Goal: Ask a question

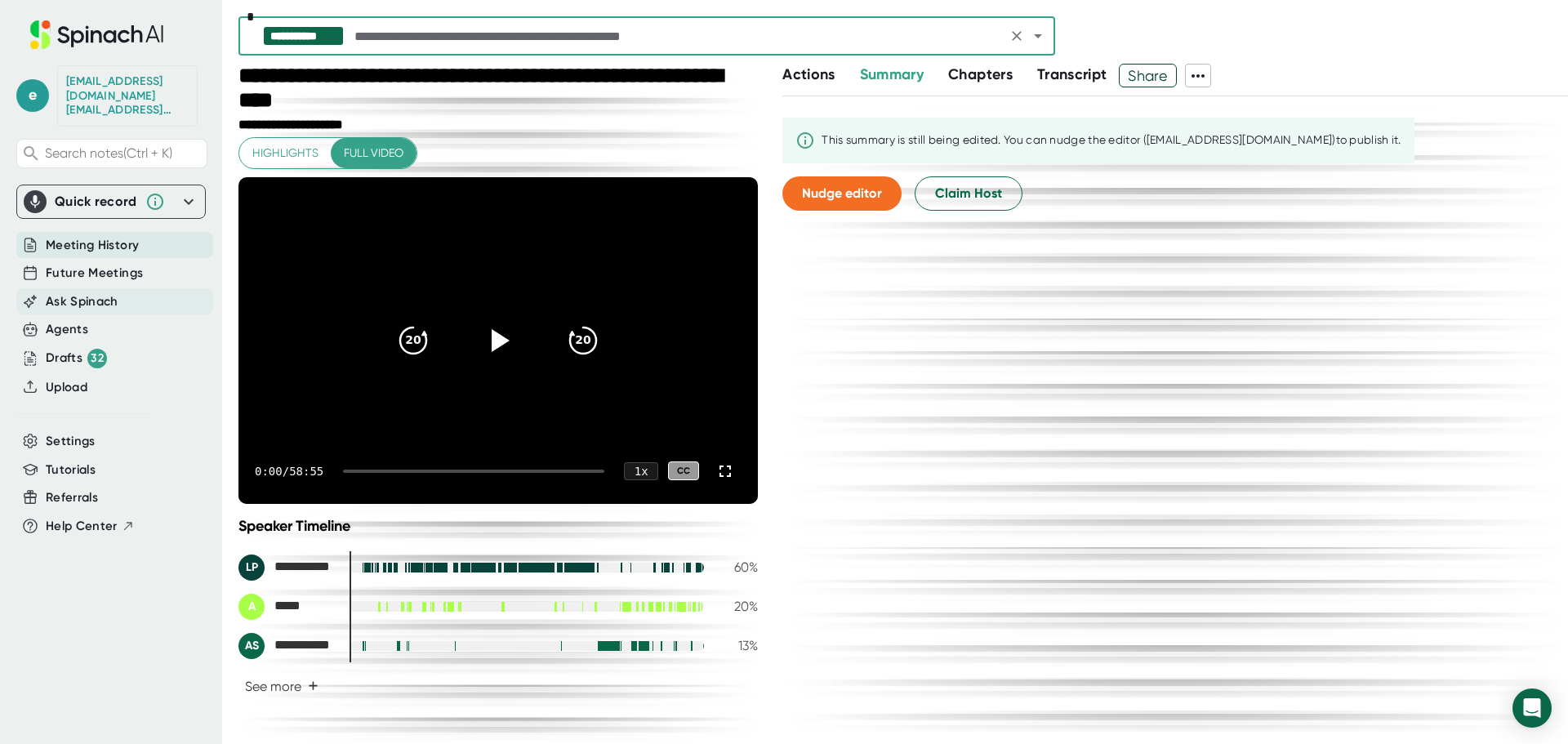
click at [90, 293] on span "Ask Spinach" at bounding box center [83, 302] width 73 height 19
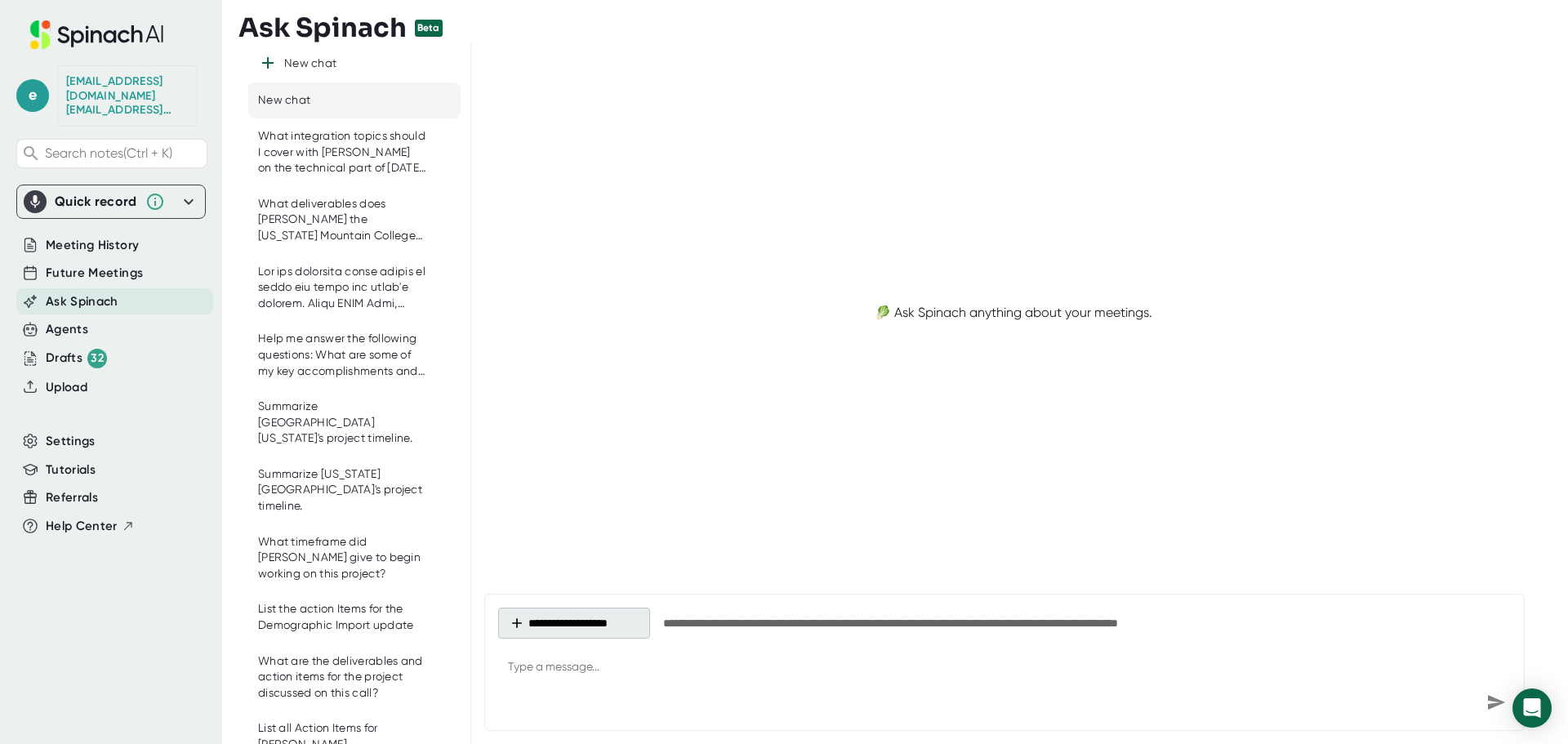
click at [583, 621] on button "**********" at bounding box center [574, 623] width 152 height 31
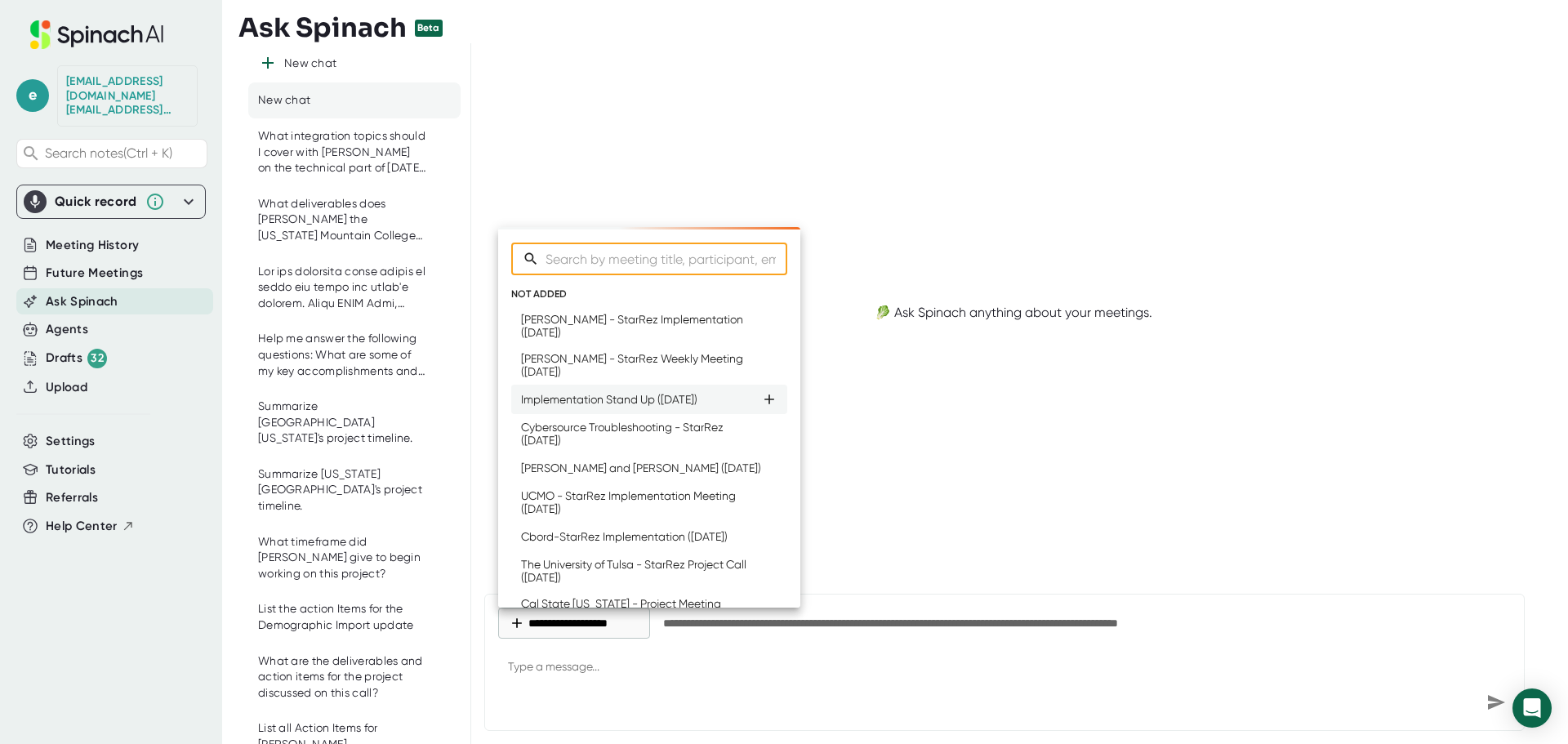
type textarea "x"
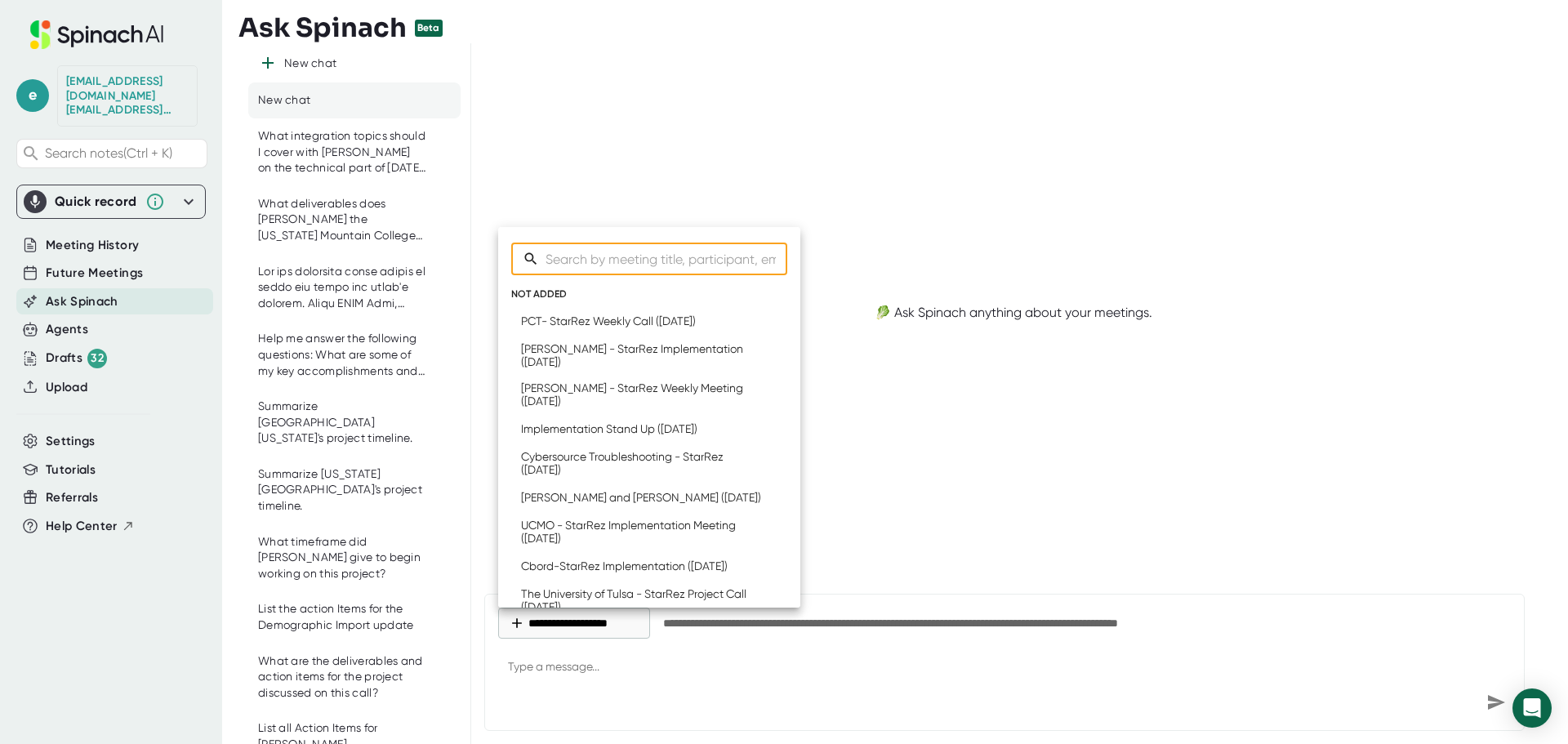
click at [633, 254] on input "Search meetings" at bounding box center [666, 258] width 242 height 32
type input "U"
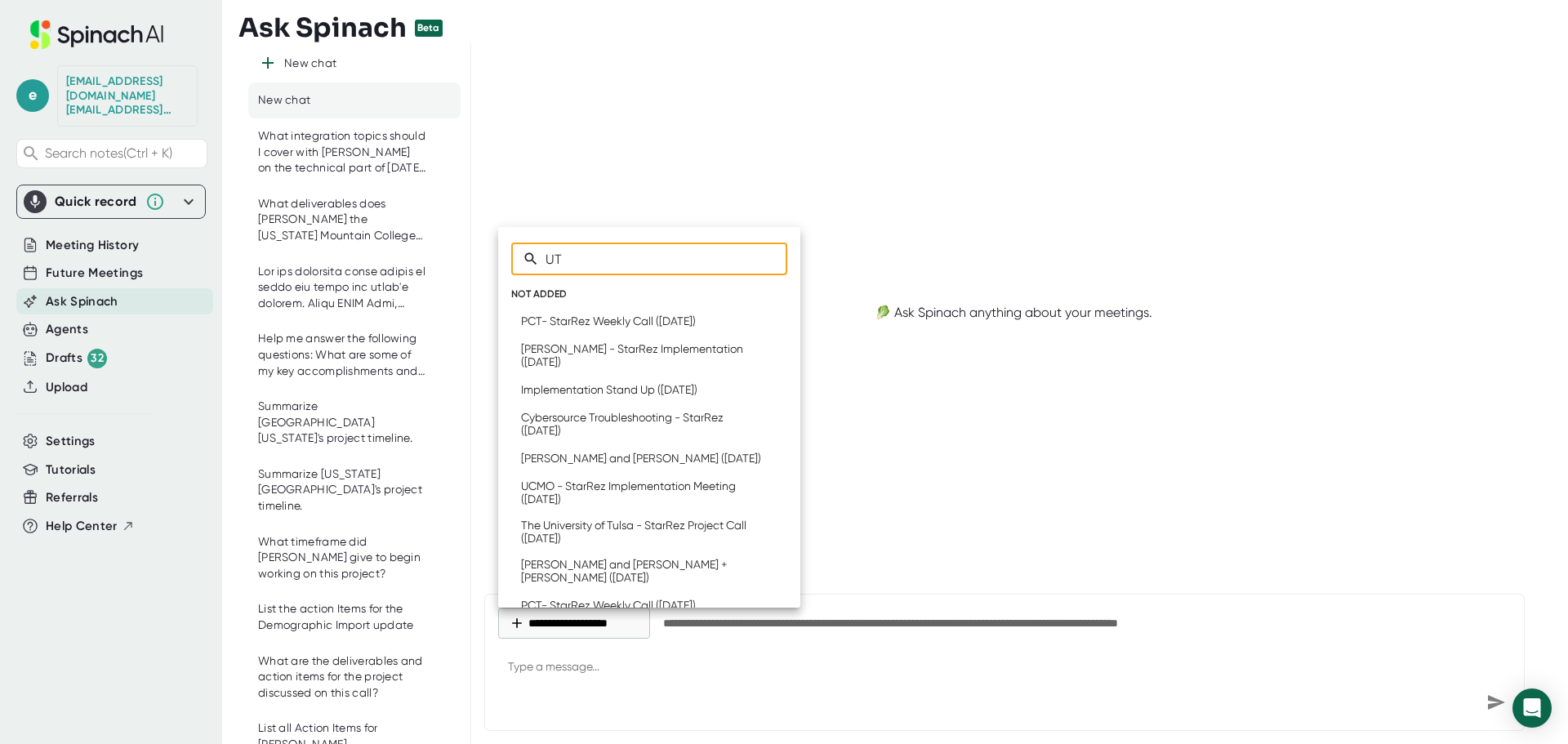
type input "UTM"
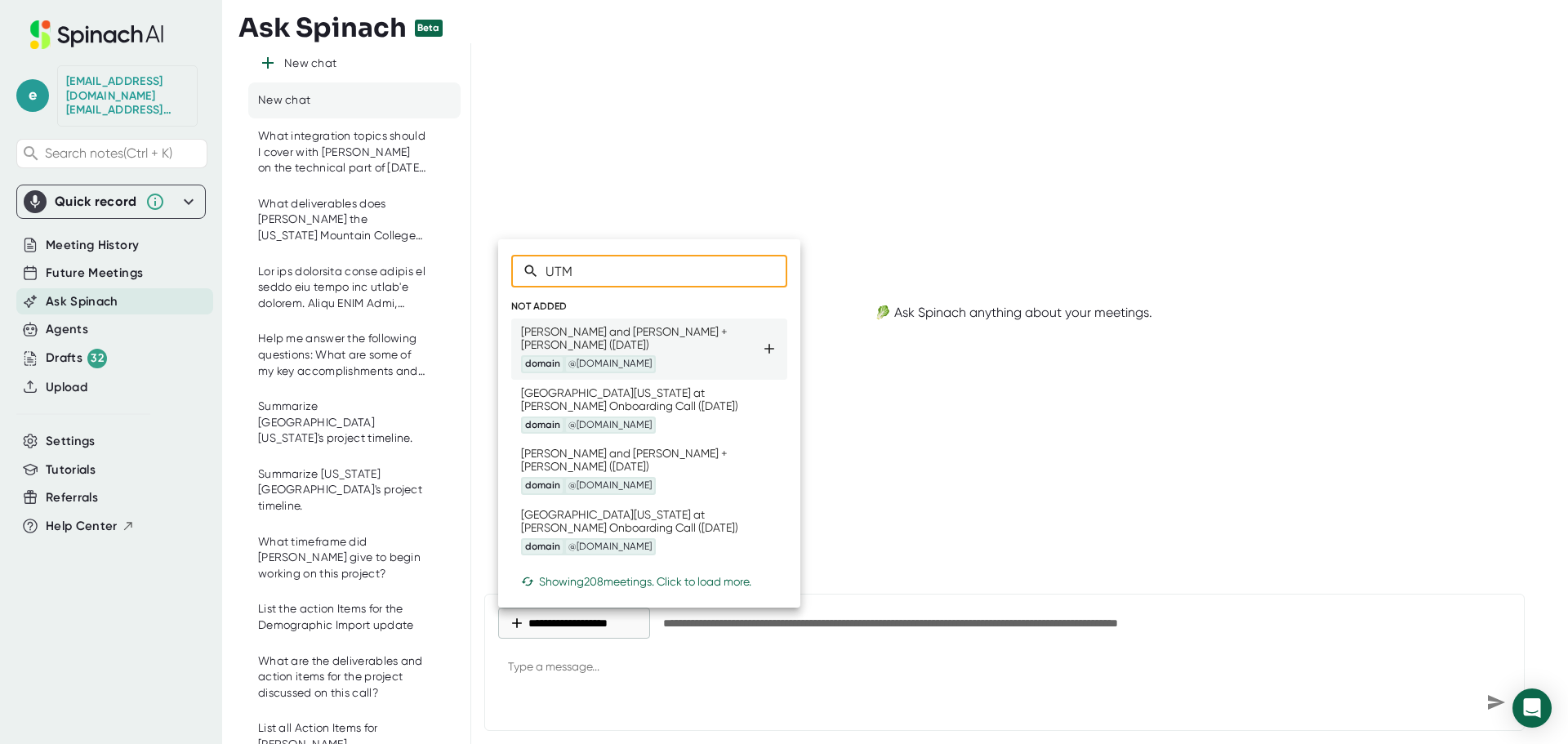
click at [654, 332] on div "[PERSON_NAME] and [PERSON_NAME] + [PERSON_NAME] ([DATE]) domain @[DOMAIN_NAME]" at bounding box center [641, 349] width 240 height 48
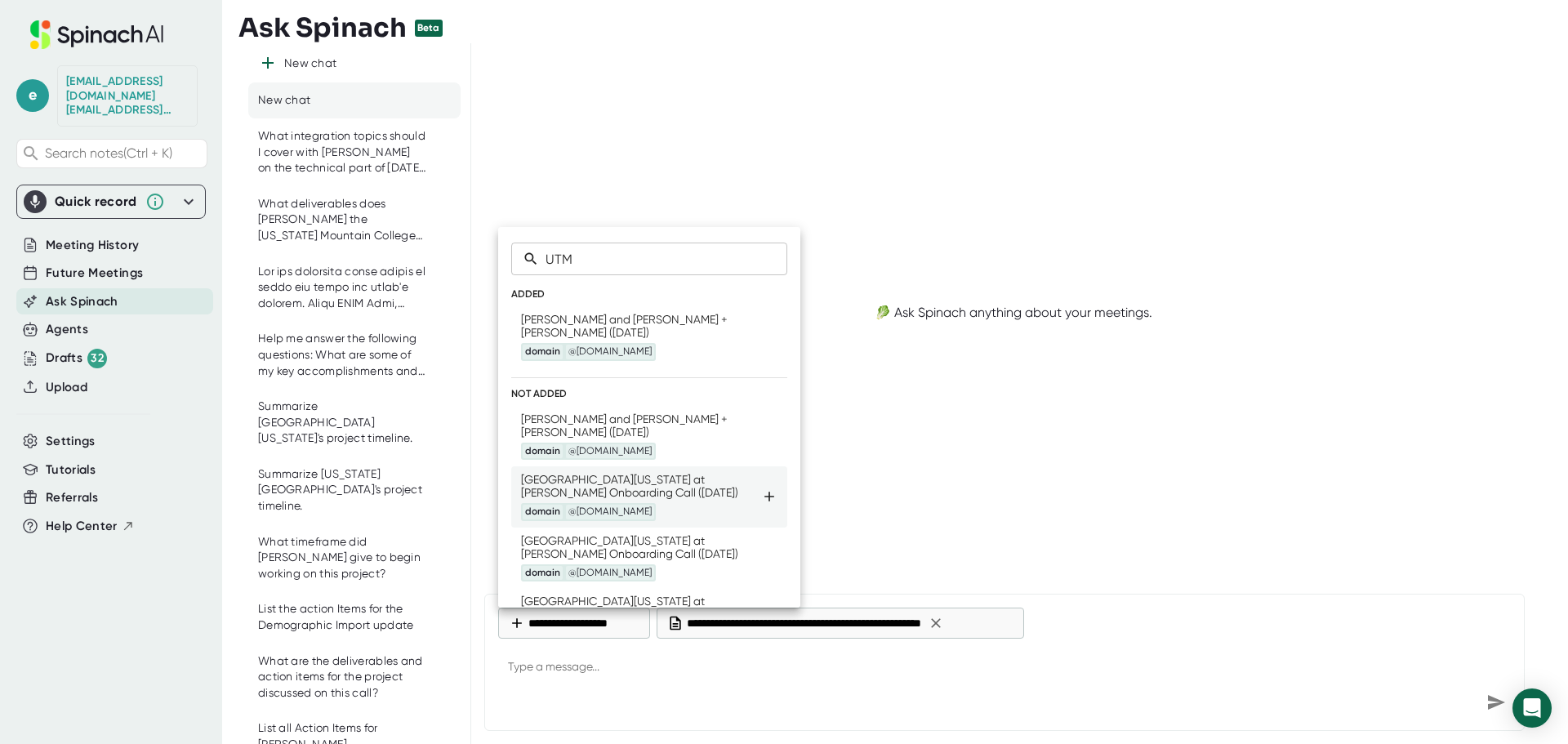
click at [650, 490] on div "[GEOGRAPHIC_DATA][US_STATE] at [PERSON_NAME] Onboarding Call ([DATE]) domain @[…" at bounding box center [641, 496] width 240 height 48
type textarea "x"
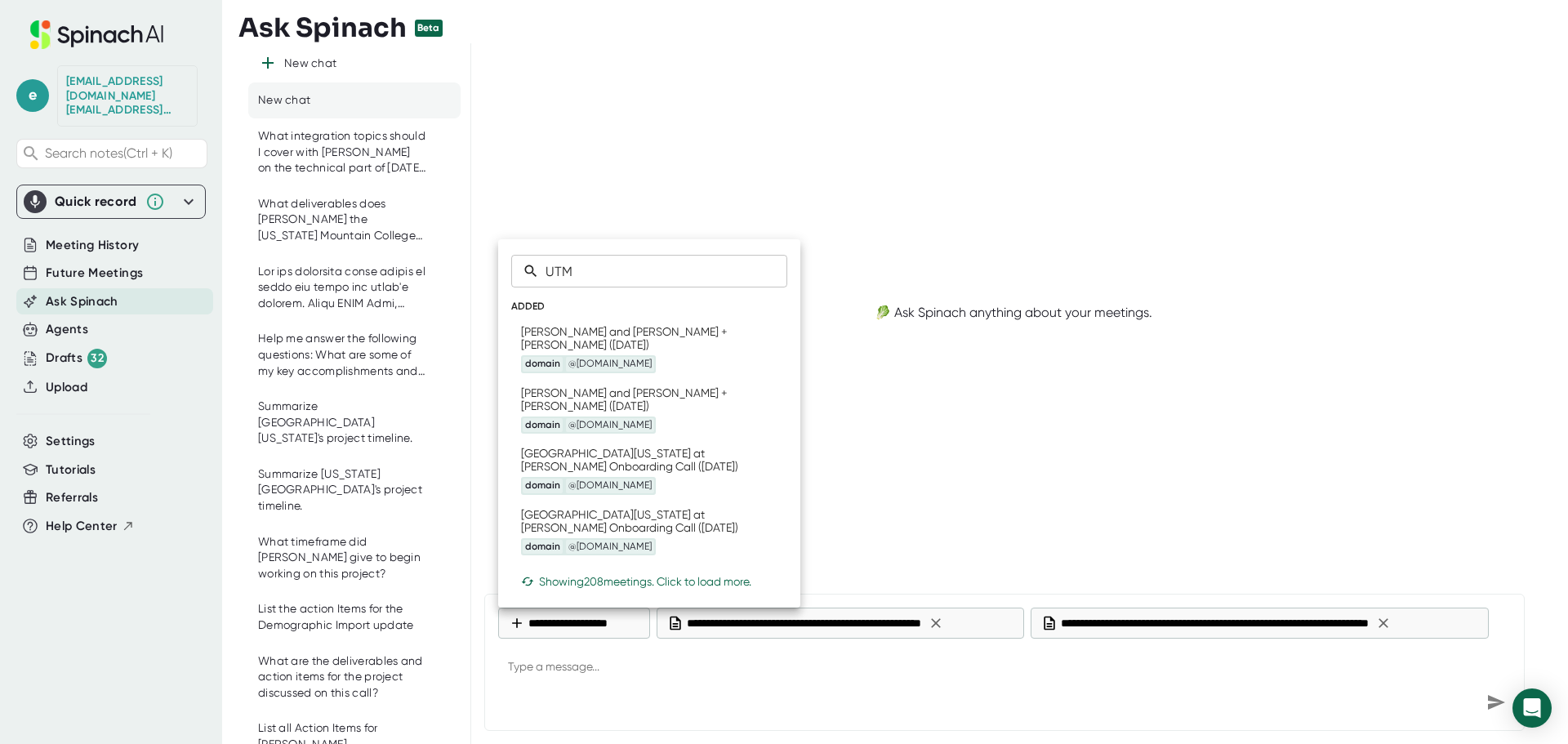
click at [677, 677] on div at bounding box center [784, 372] width 1568 height 744
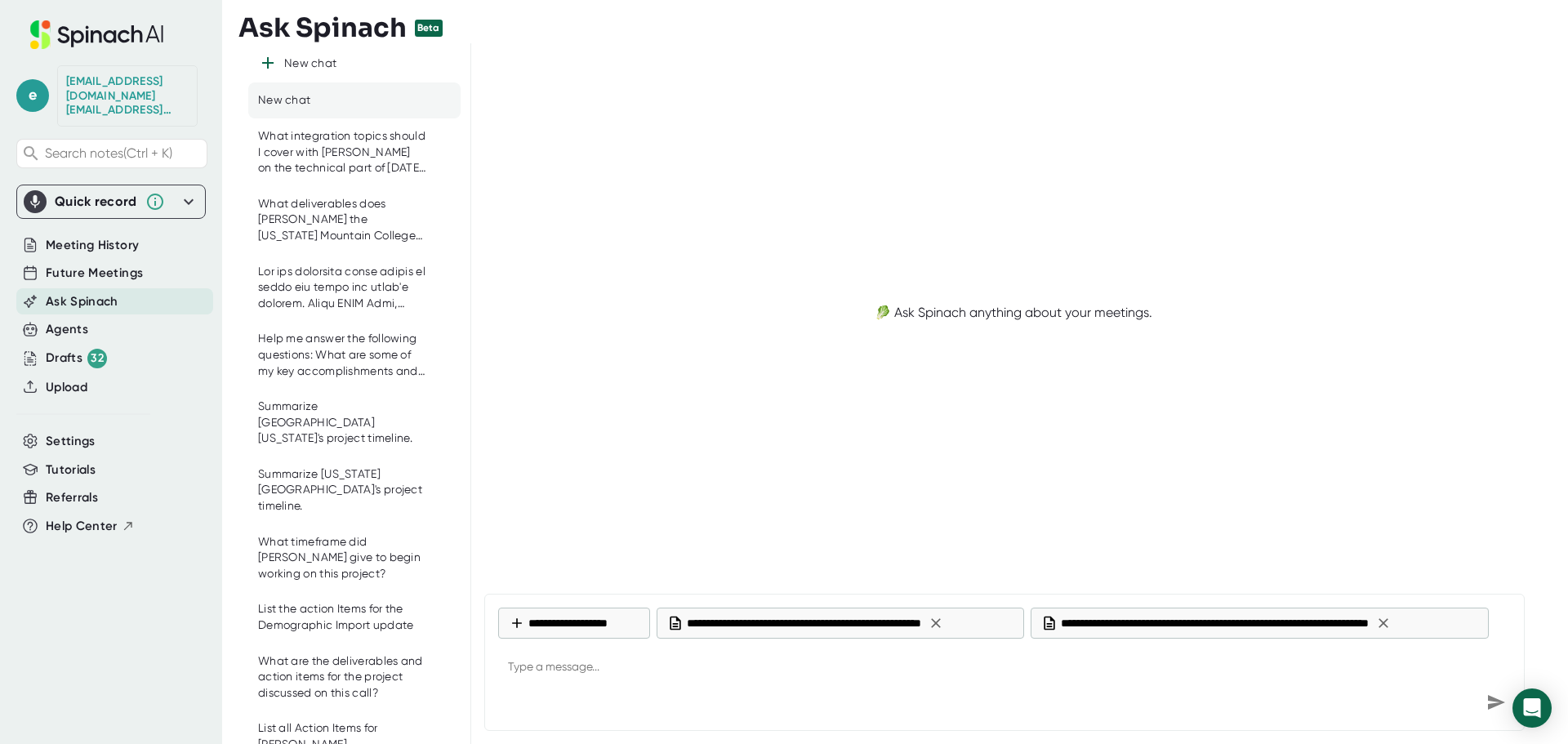
type textarea "x"
click at [608, 668] on textarea at bounding box center [1004, 668] width 1013 height 39
type textarea "I"
type textarea "x"
type textarea "Is"
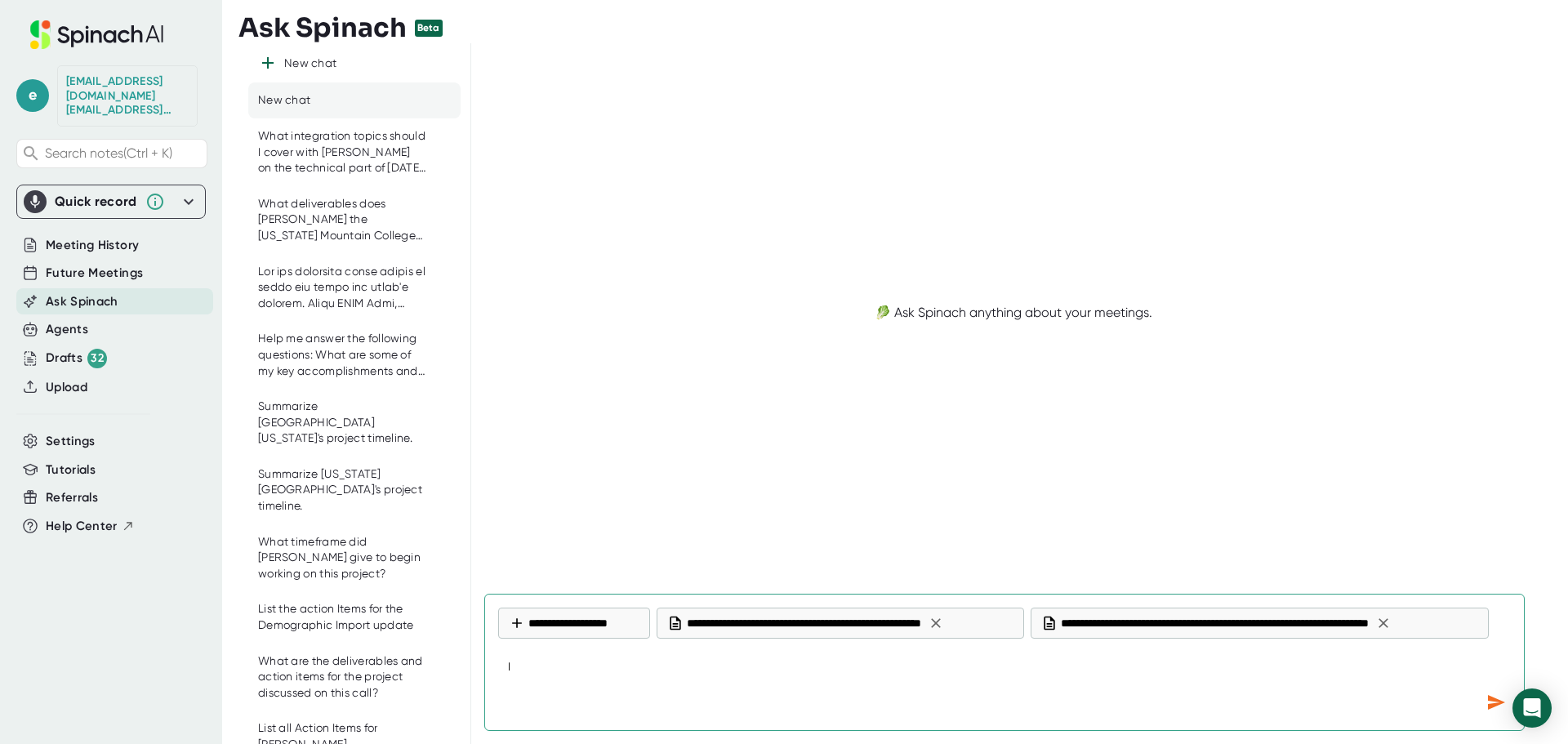
type textarea "x"
type textarea "Is"
type textarea "x"
type textarea "Is U"
type textarea "x"
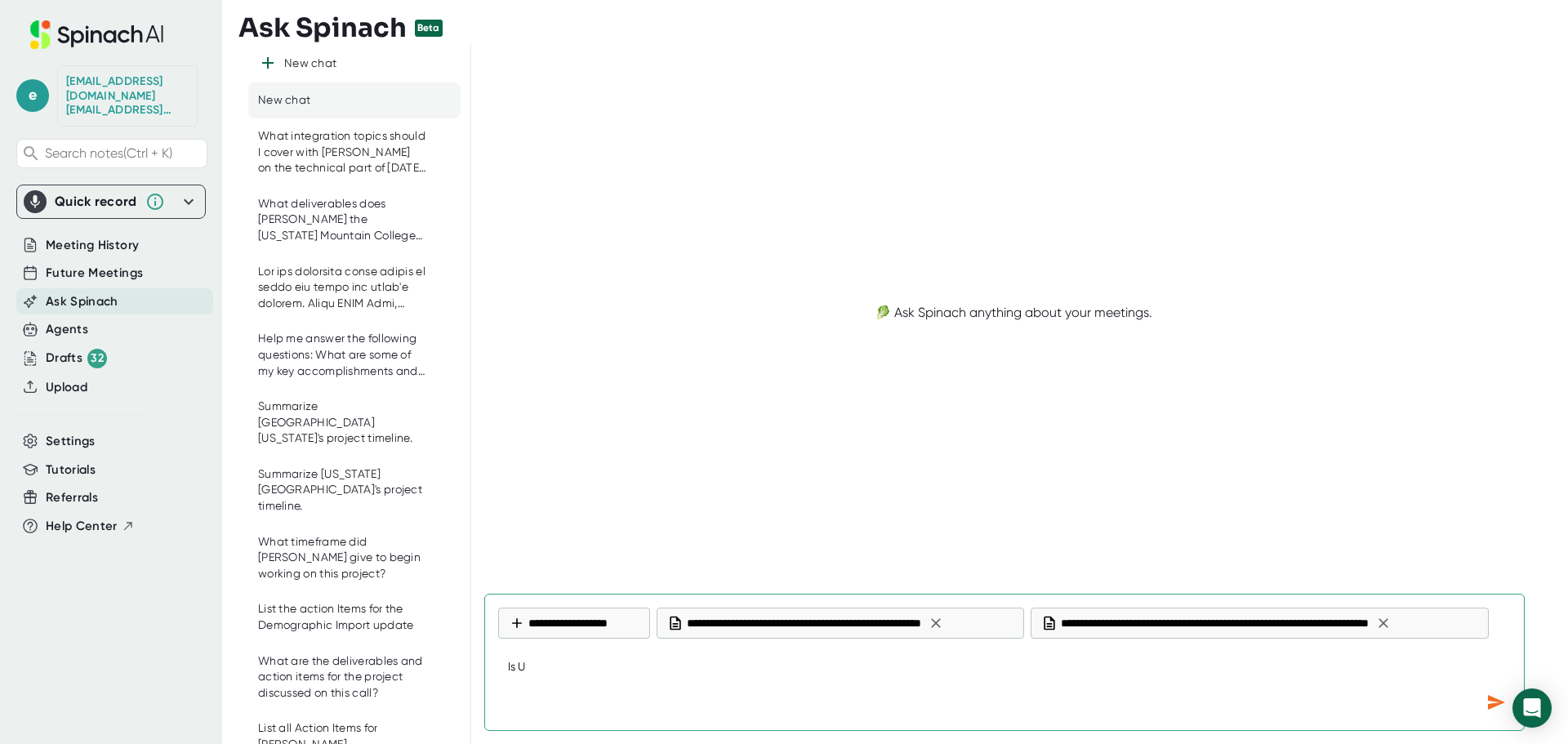
type textarea "Is UT"
type textarea "x"
type textarea "Is UTM"
type textarea "x"
type textarea "Is UTM"
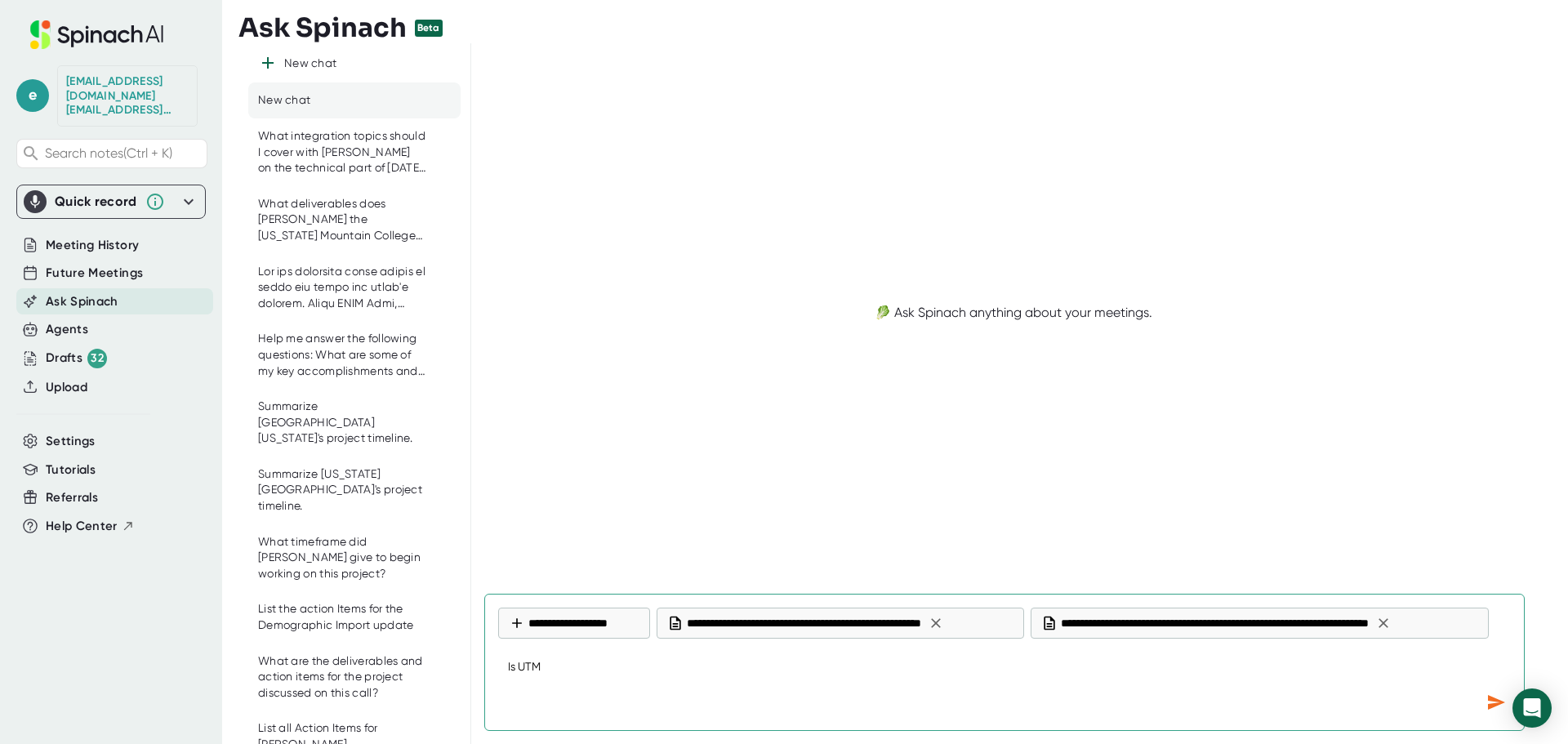
type textarea "x"
type textarea "Is UTM u"
type textarea "x"
type textarea "Is UTM us"
type textarea "x"
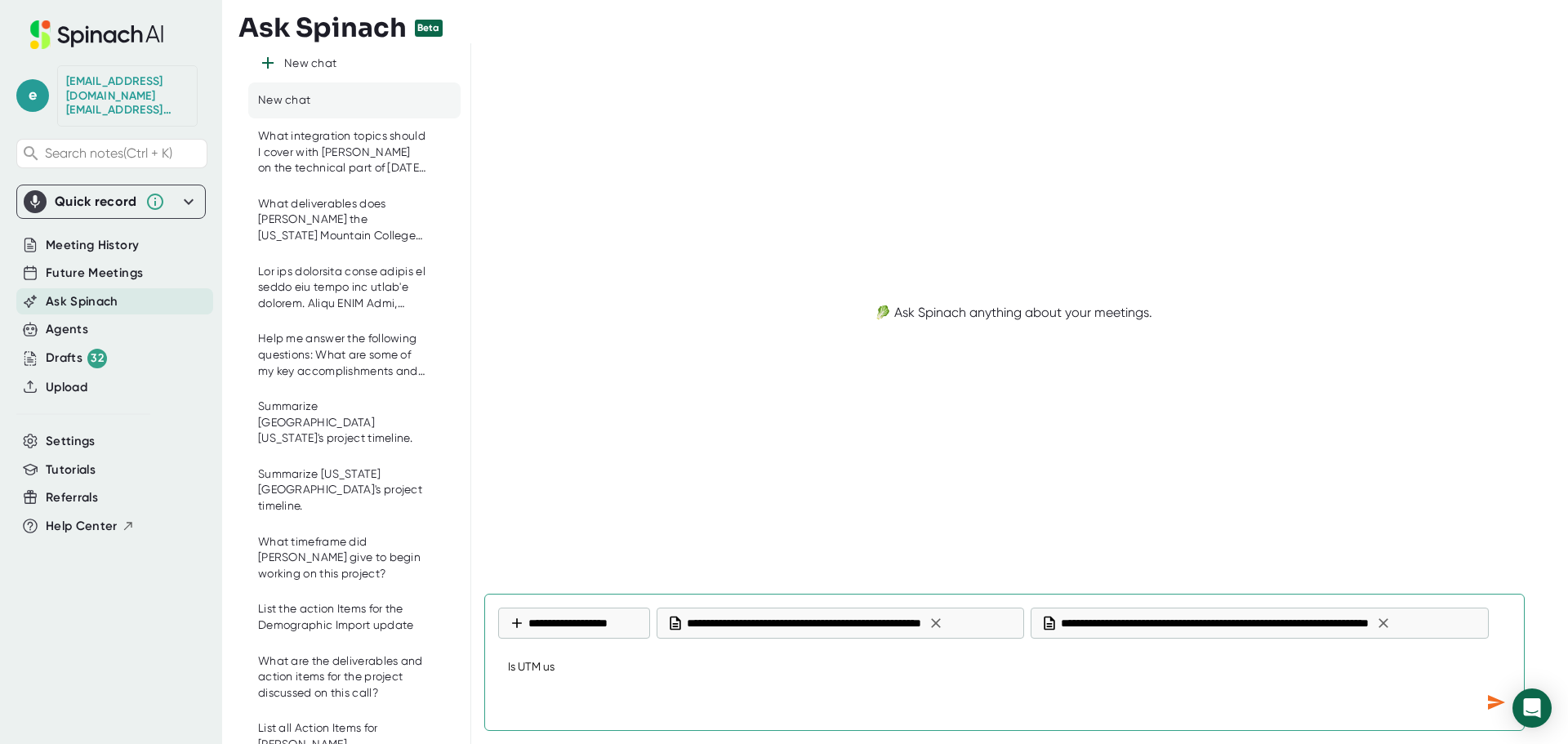
type textarea "Is UTM usn"
type textarea "x"
type textarea "Is UTM us"
type textarea "x"
type textarea "Is UTM usi"
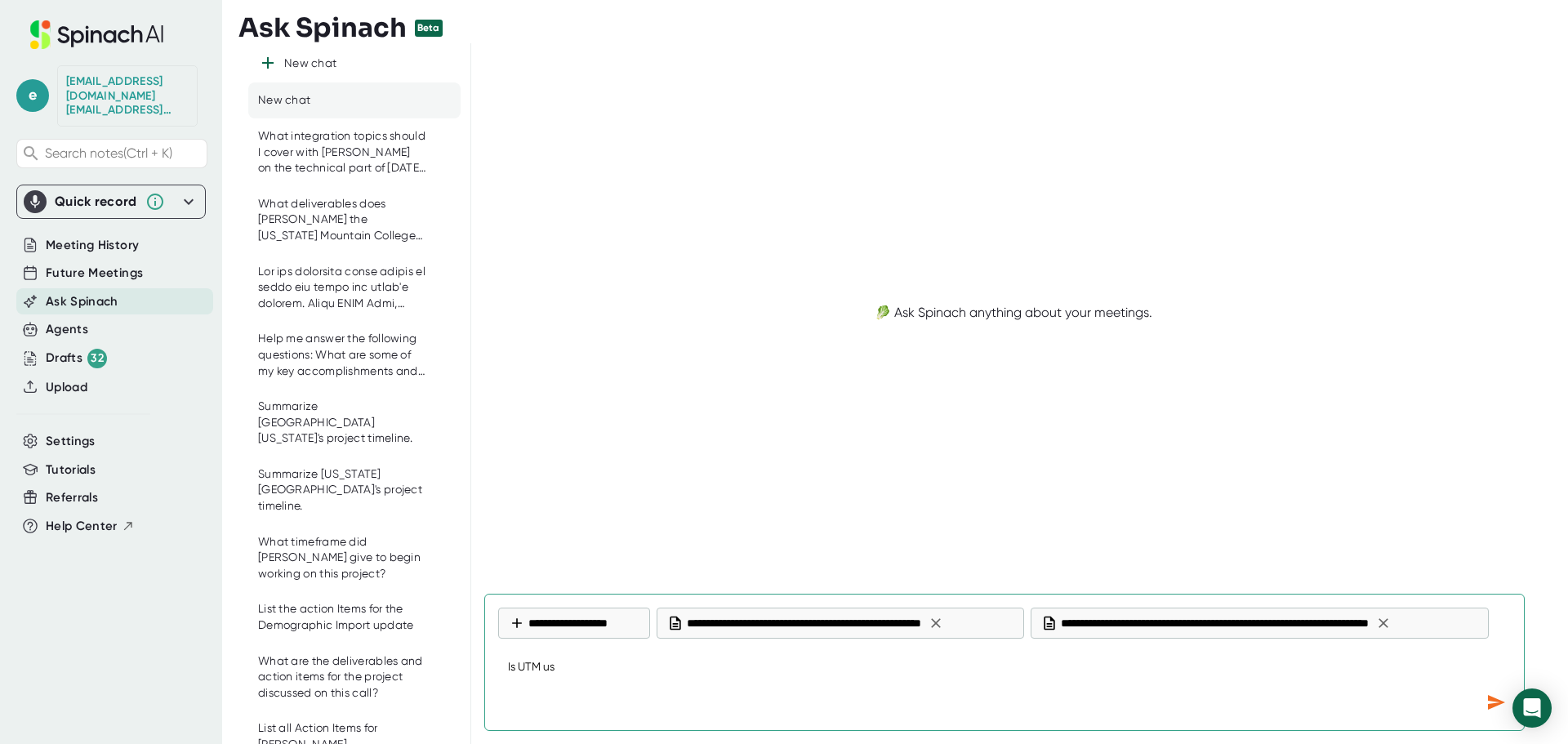
type textarea "x"
type textarea "Is UTM usin"
type textarea "x"
type textarea "Is UTM using"
type textarea "x"
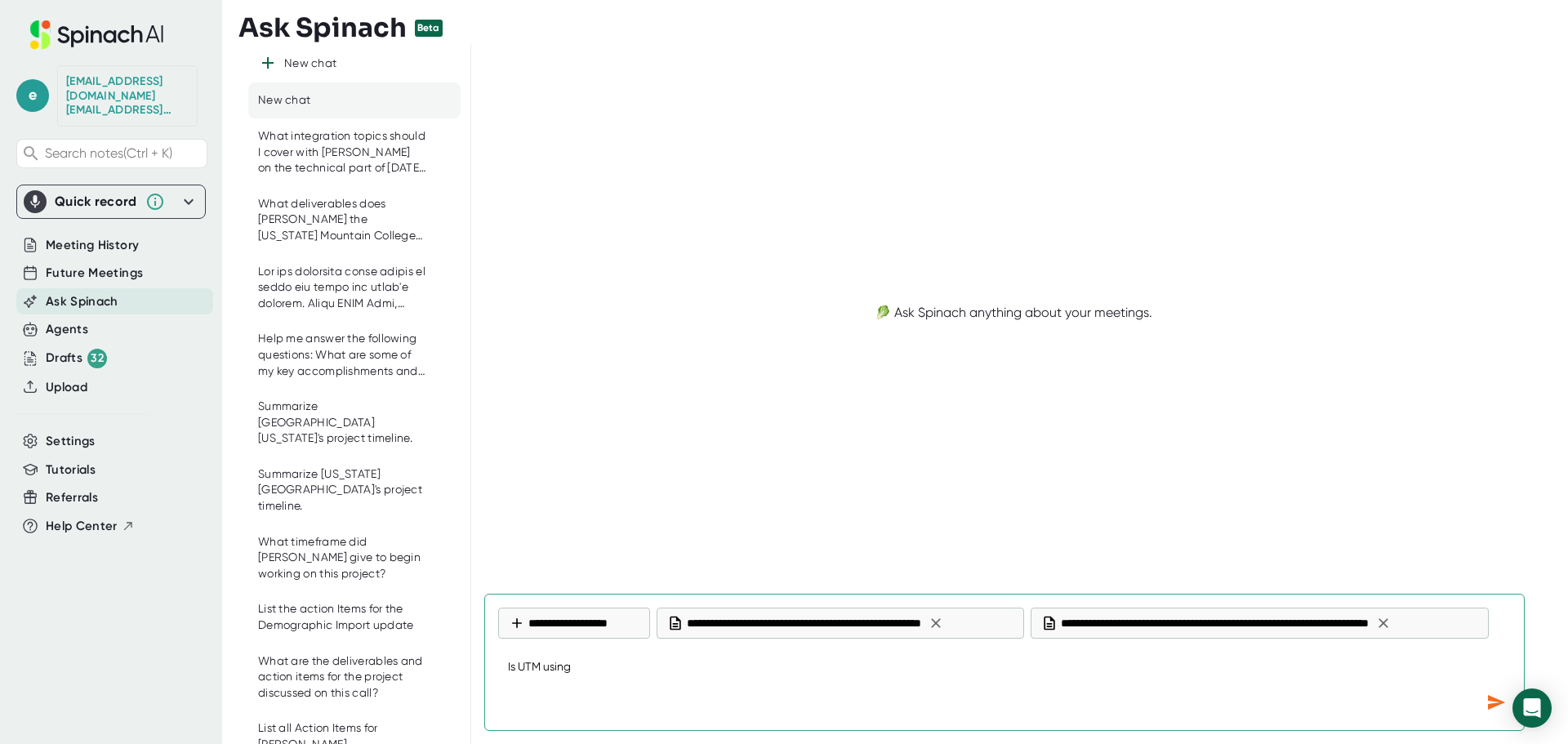
type textarea "Is UTM using"
type textarea "x"
type textarea "Is UTM using R"
type textarea "x"
type textarea "Is UTM using RE"
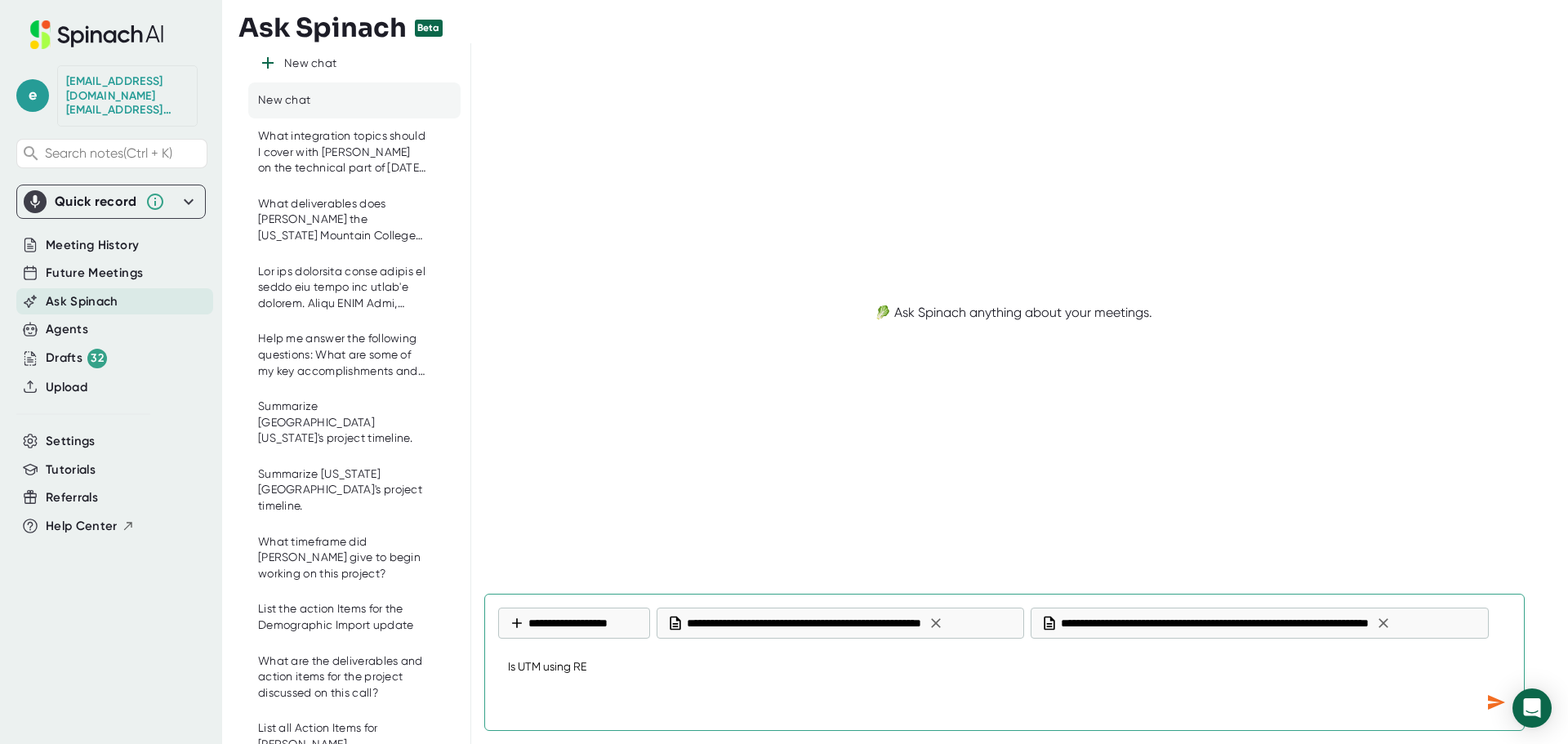
type textarea "x"
type textarea "Is UTM using RES"
type textarea "x"
type textarea "Is UTM using REST"
type textarea "x"
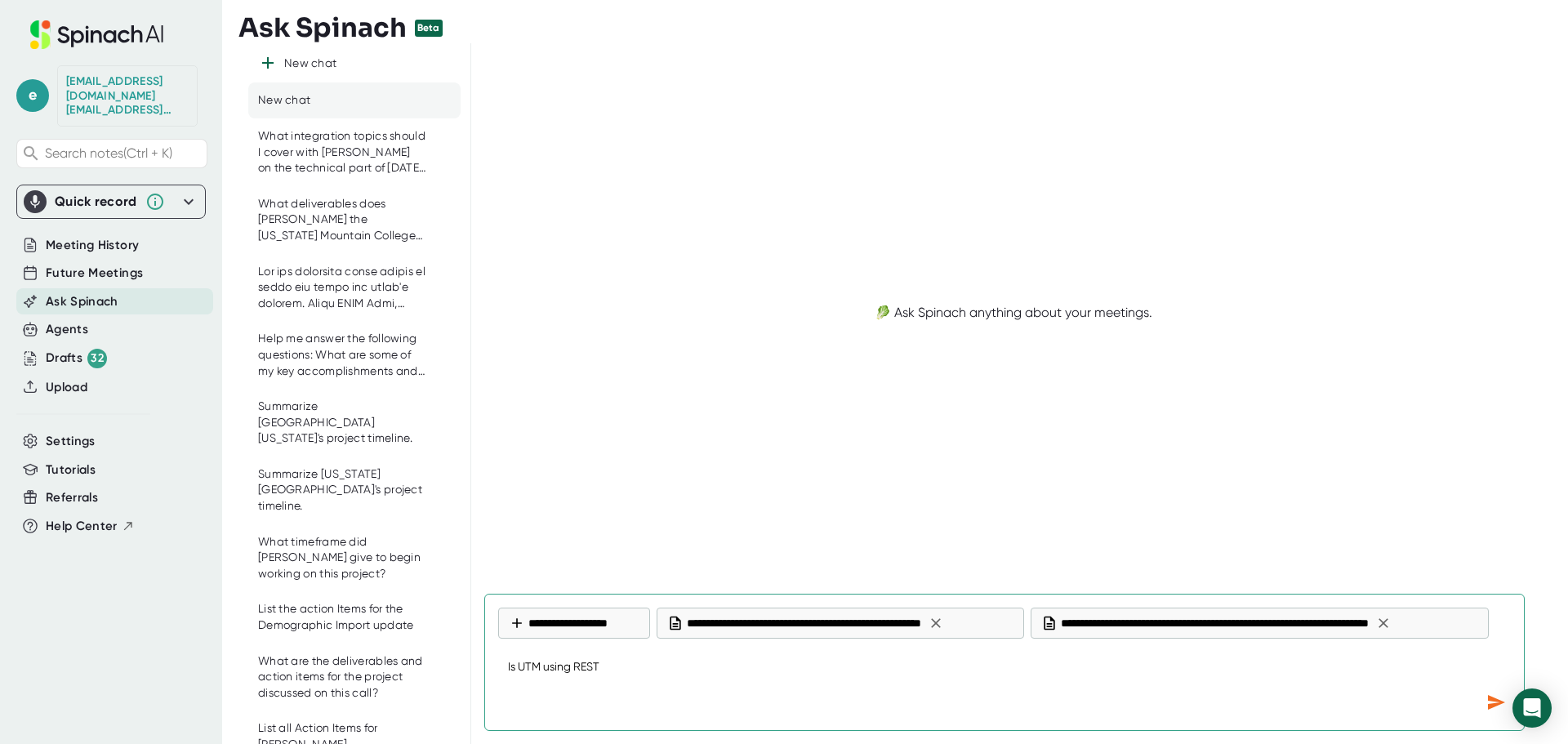
type textarea "Is UTM using REST"
type textarea "x"
type textarea "Is UTM using REST A"
type textarea "x"
type textarea "Is UTM using REST AP"
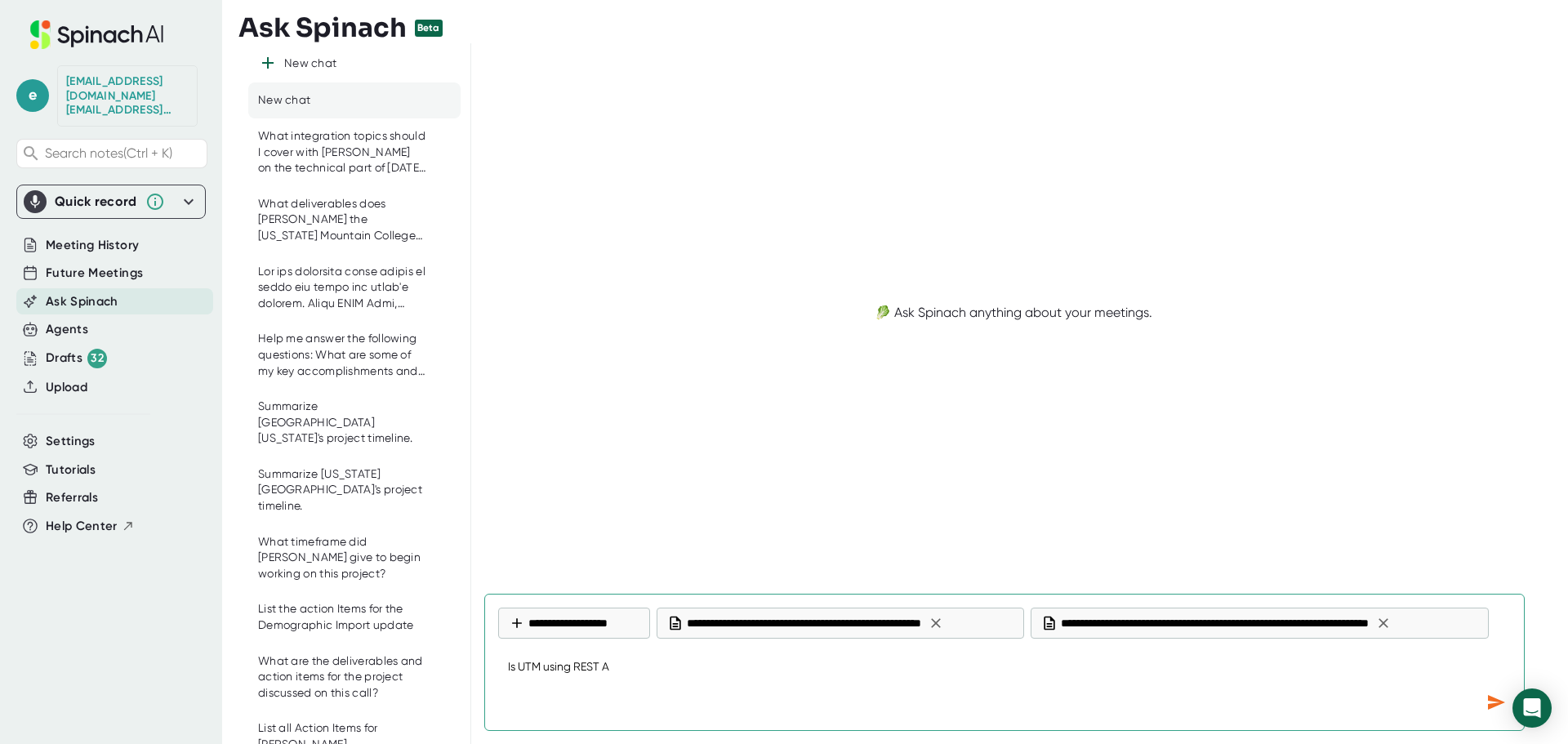
type textarea "x"
type textarea "Is UTM using REST API"
type textarea "x"
type textarea "Is UTM using REST API?"
type textarea "x"
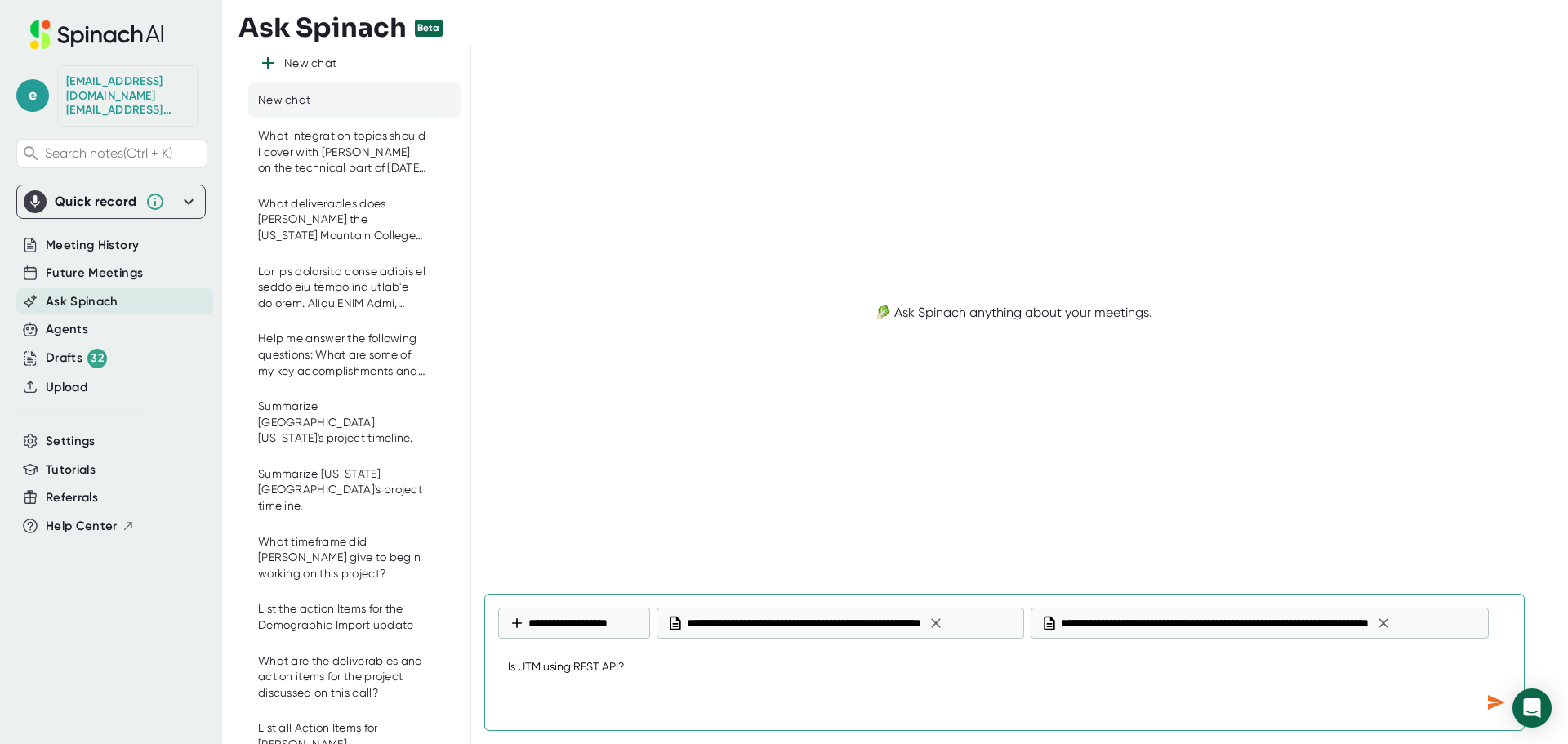
type textarea "Is UTM using REST API?"
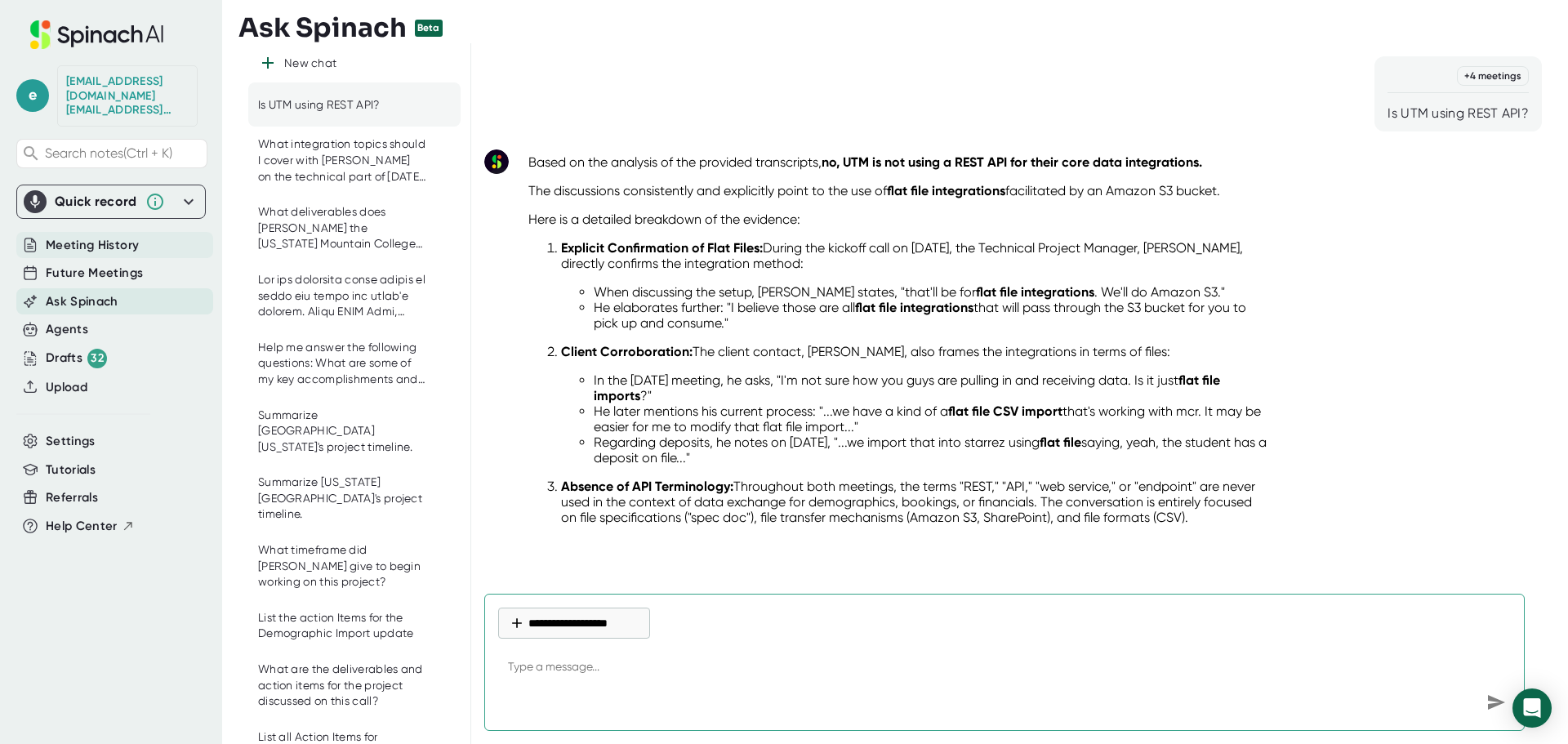
type textarea "x"
click at [97, 236] on span "Meeting History" at bounding box center [92, 245] width 93 height 19
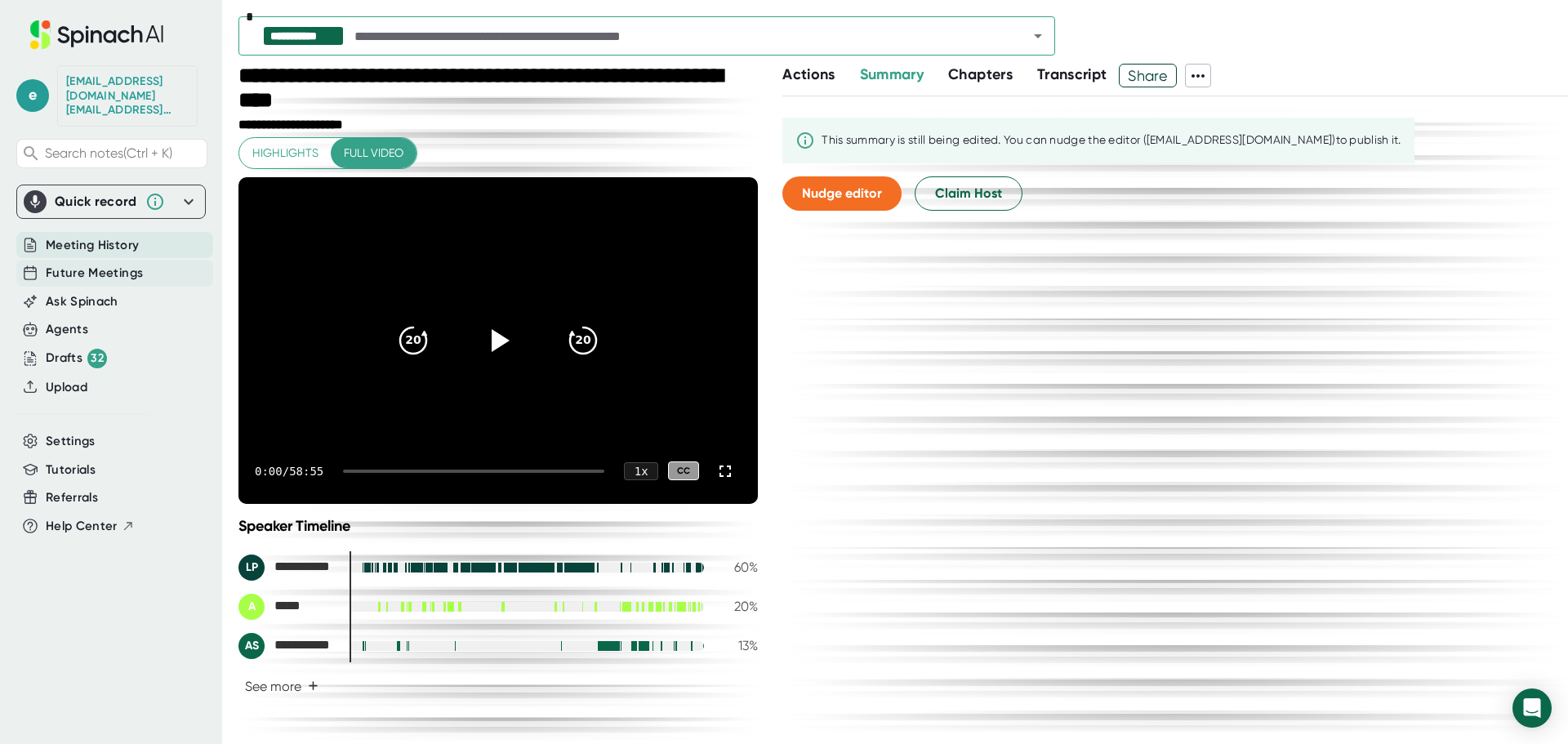
click at [72, 269] on div "Future Meetings" at bounding box center [115, 272] width 196 height 27
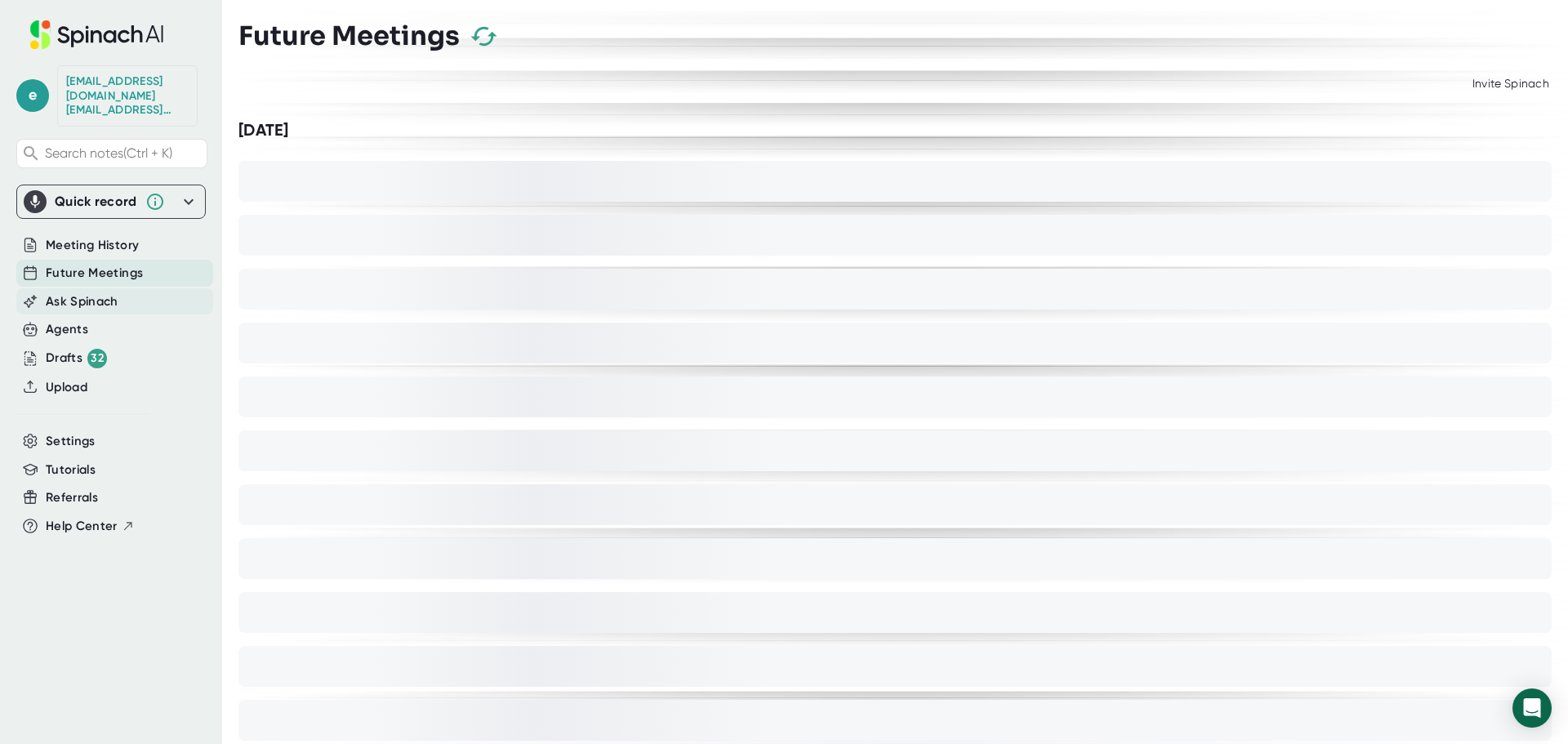
click at [72, 293] on span "Ask Spinach" at bounding box center [83, 302] width 73 height 19
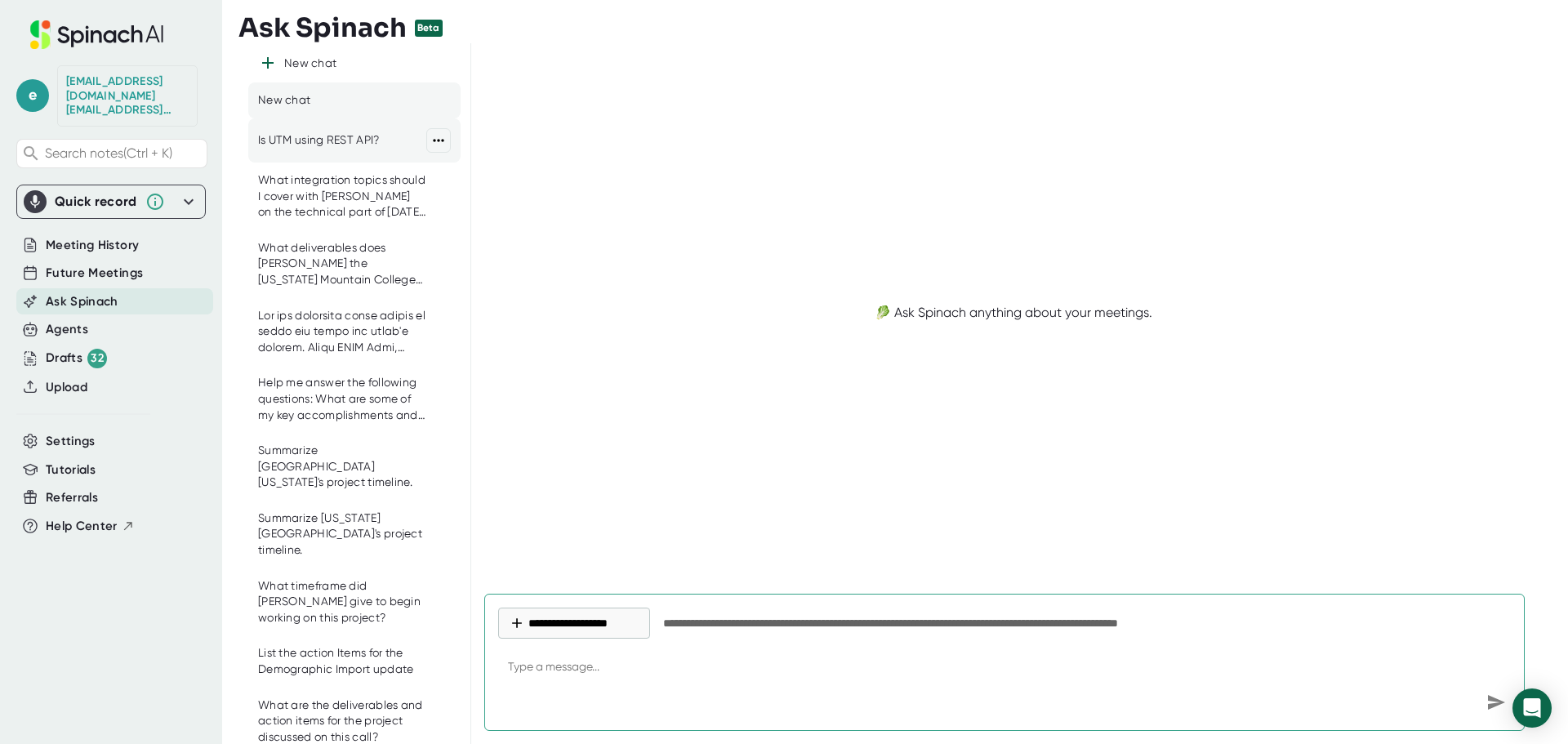
click at [320, 134] on div "Is UTM using REST API?" at bounding box center [319, 141] width 122 height 17
type textarea "x"
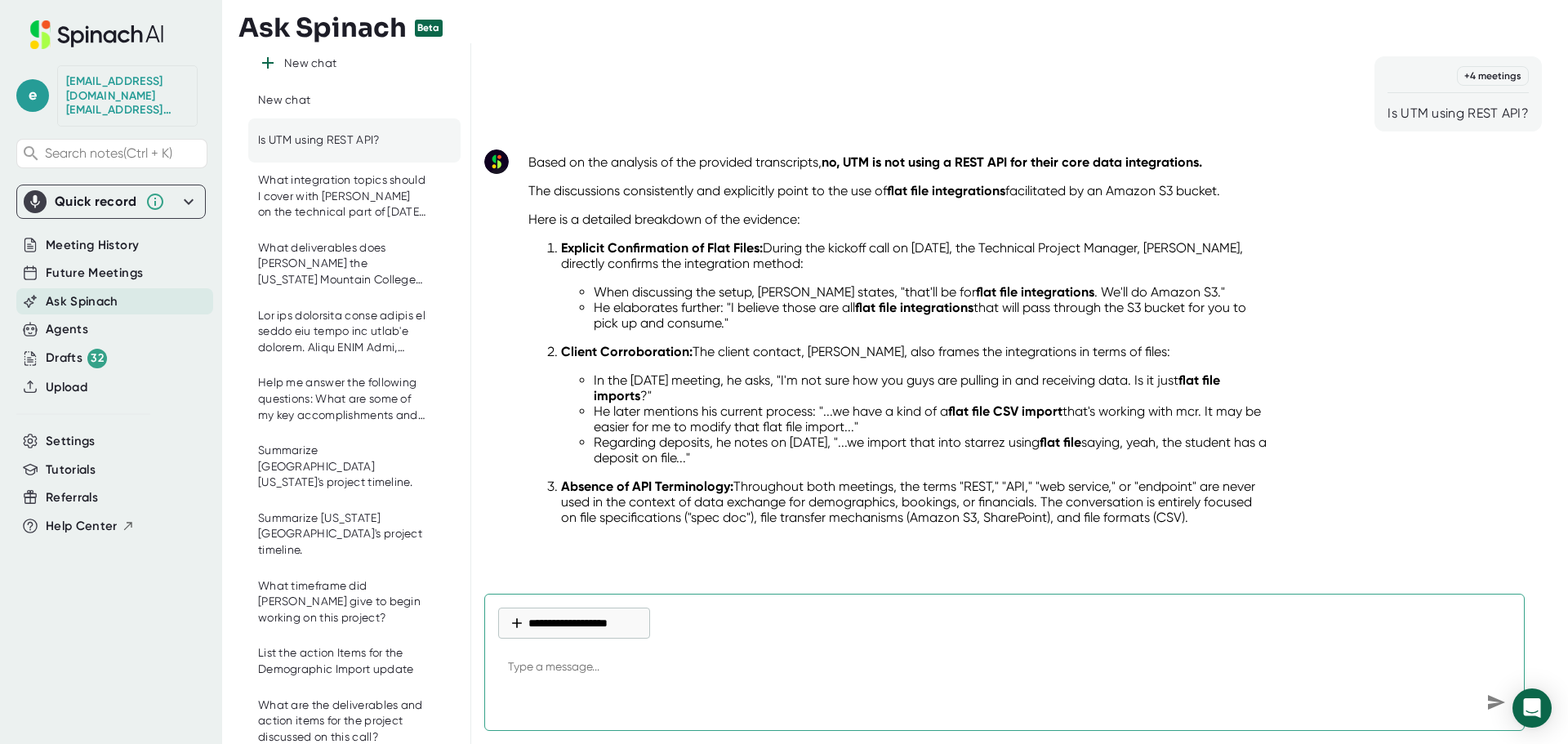
click at [638, 676] on textarea at bounding box center [1004, 668] width 1013 height 39
type textarea "W"
type textarea "x"
type textarea "We"
type textarea "x"
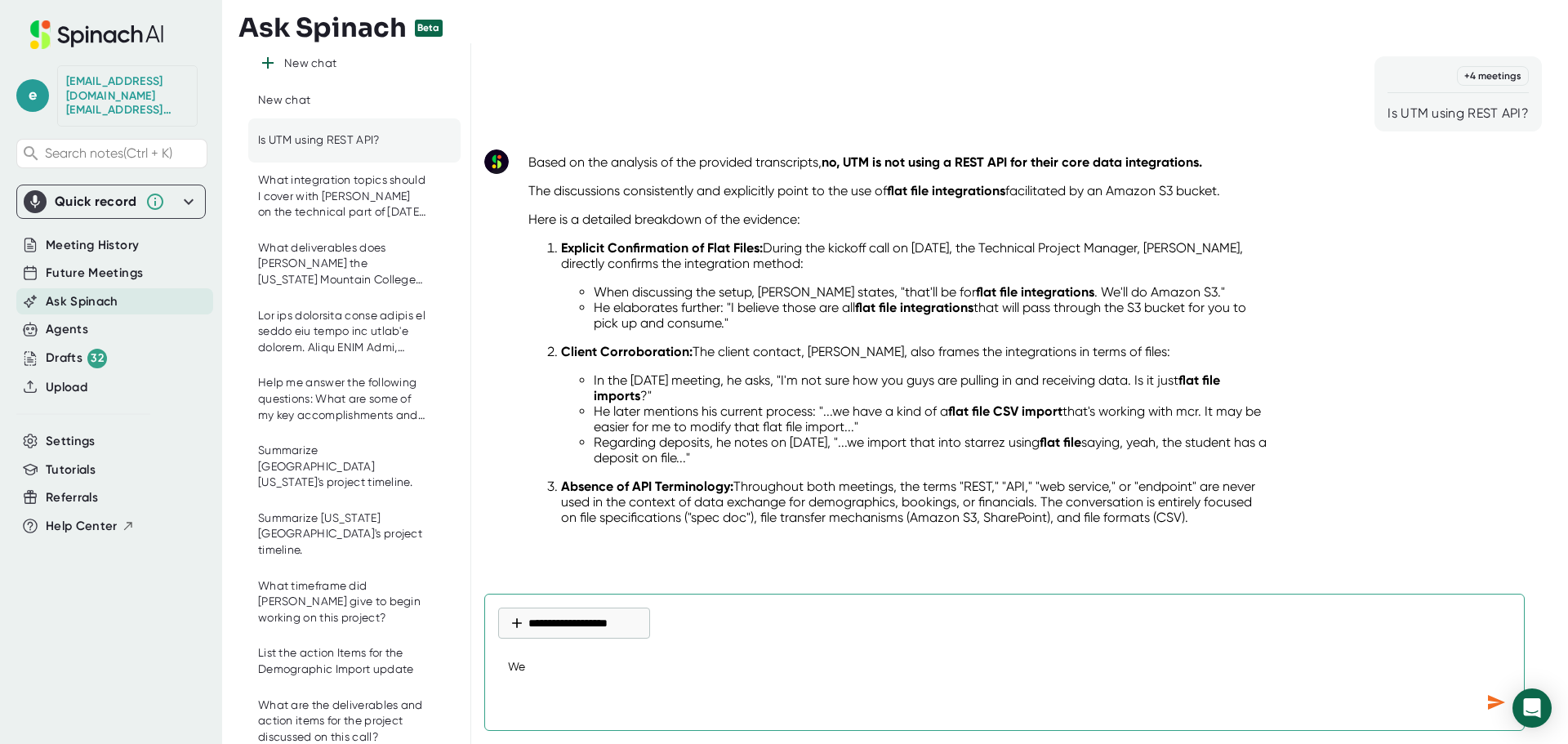
type textarea "W"
type textarea "x"
type textarea "Wh"
type textarea "x"
type textarea "Wha"
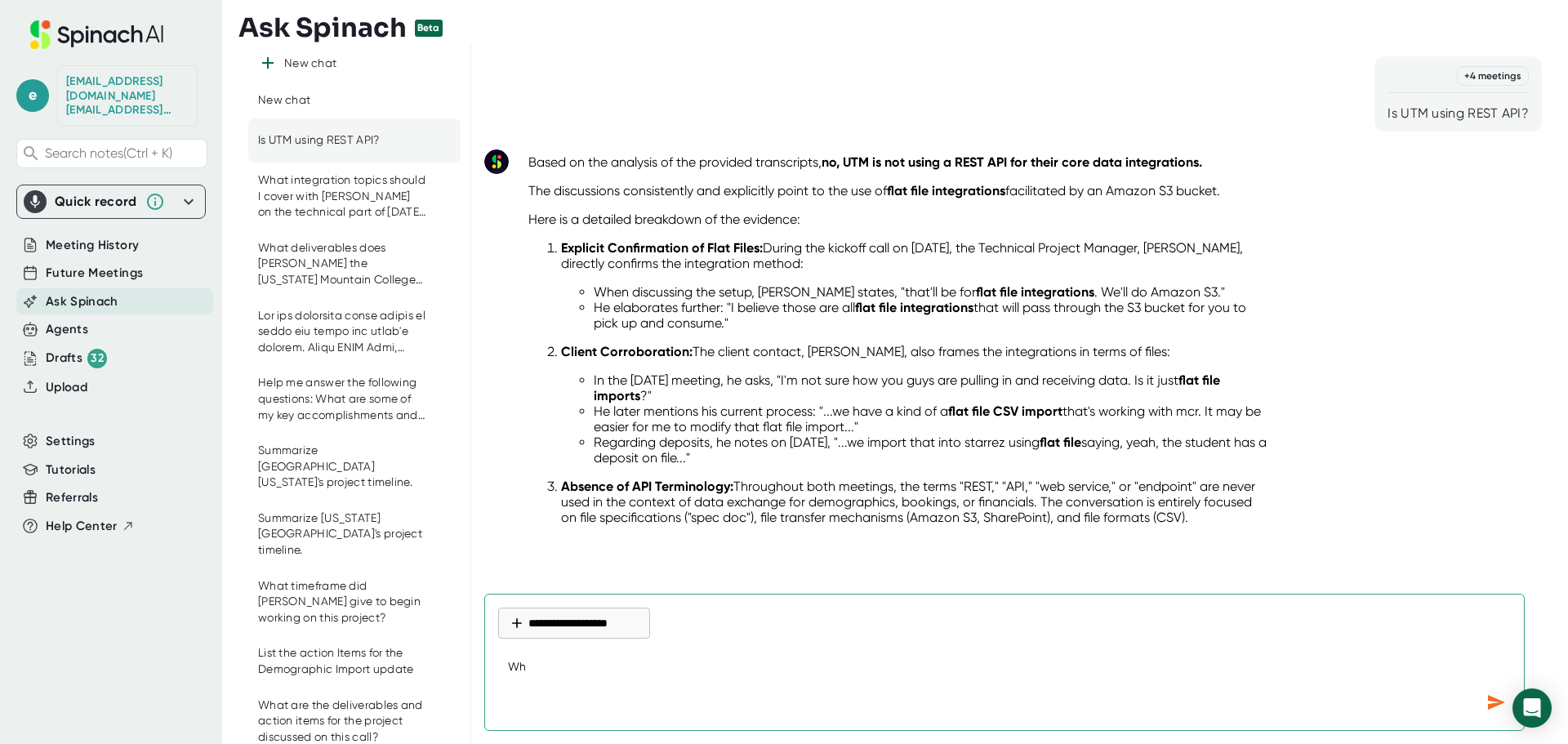
type textarea "x"
type textarea "What"
type textarea "x"
type textarea "What"
type textarea "x"
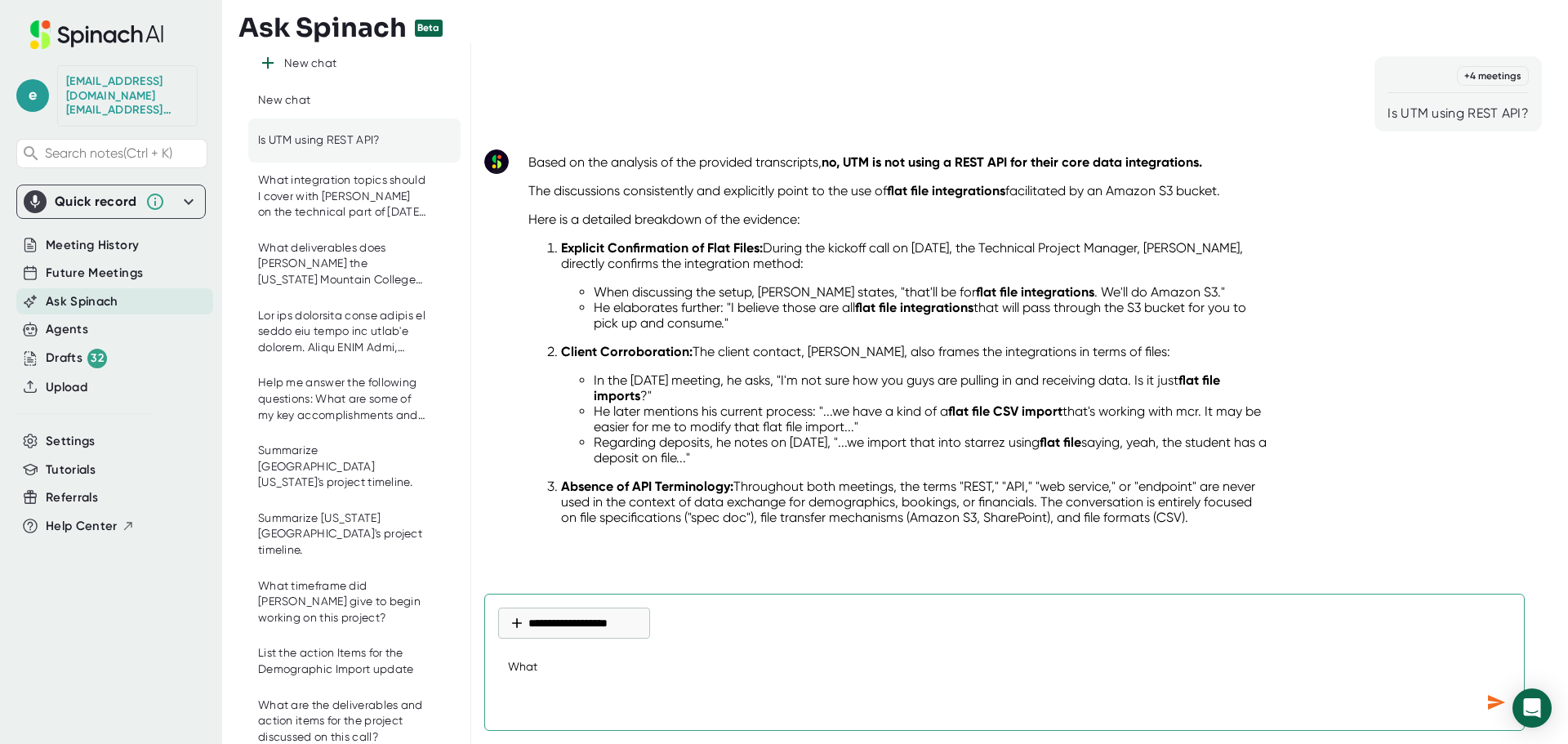
type textarea "What d"
type textarea "x"
type textarea "What"
type textarea "x"
type textarea "What a"
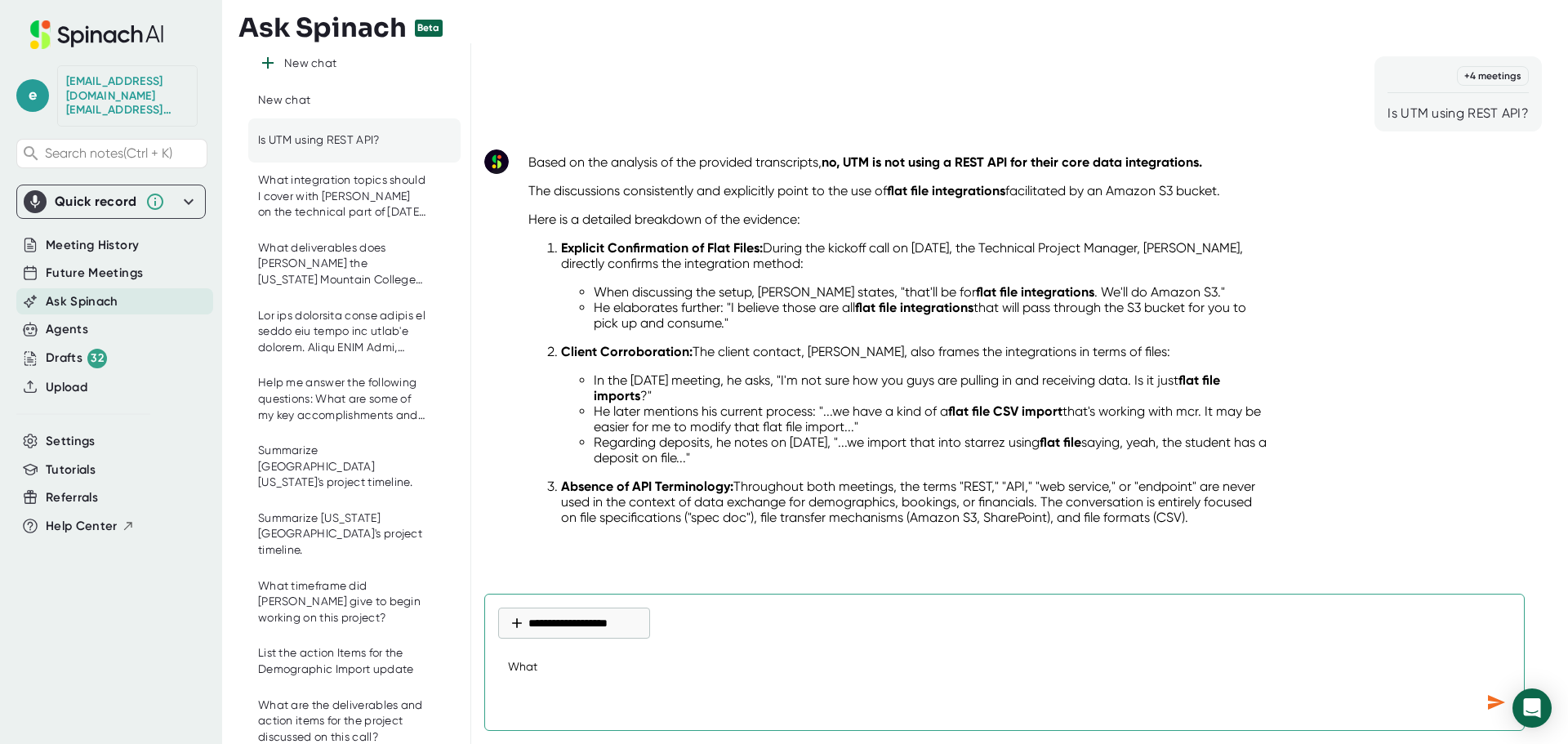
type textarea "x"
type textarea "What ac"
type textarea "x"
type textarea "What act"
type textarea "x"
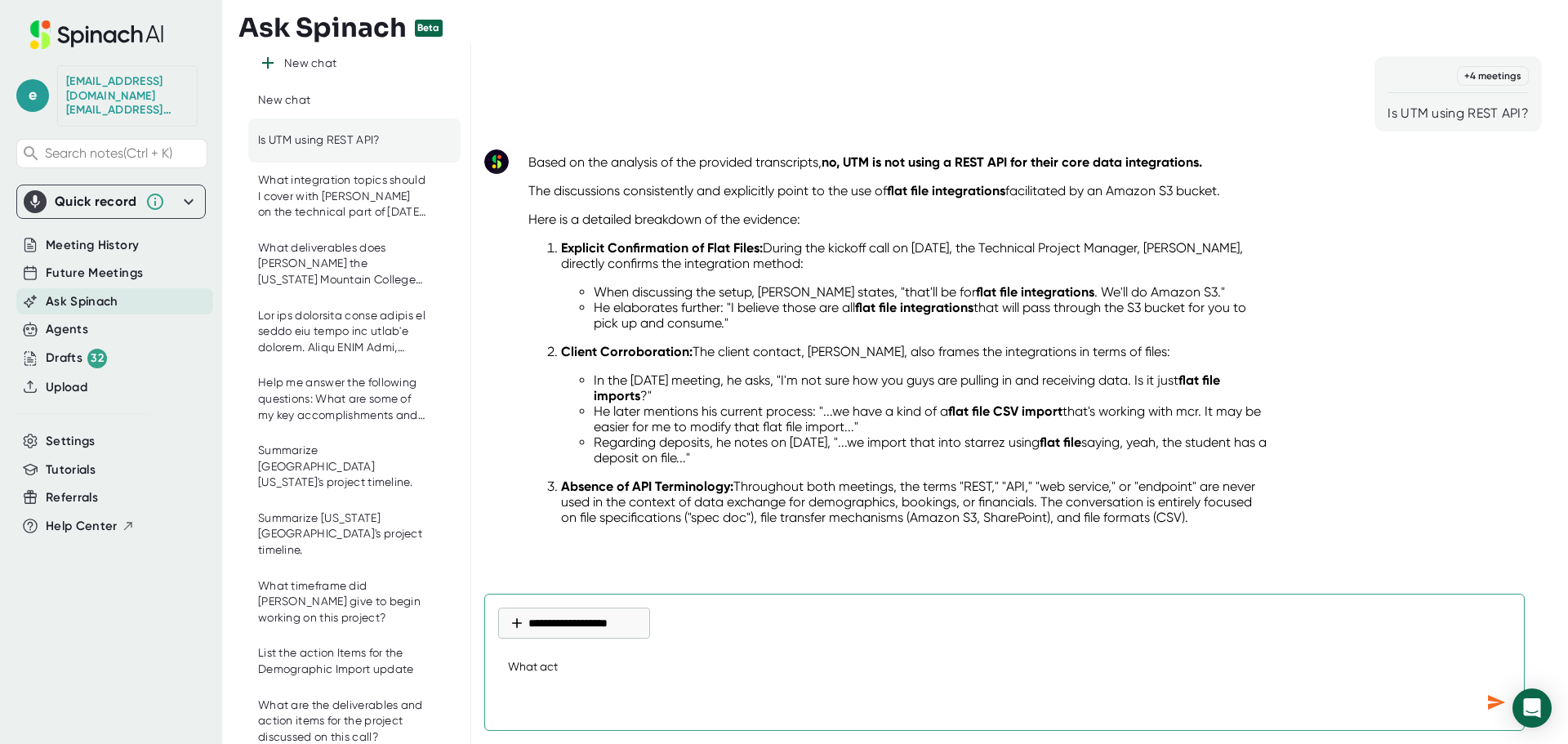
type textarea "What acti"
type textarea "x"
type textarea "What actio"
type textarea "x"
type textarea "What action"
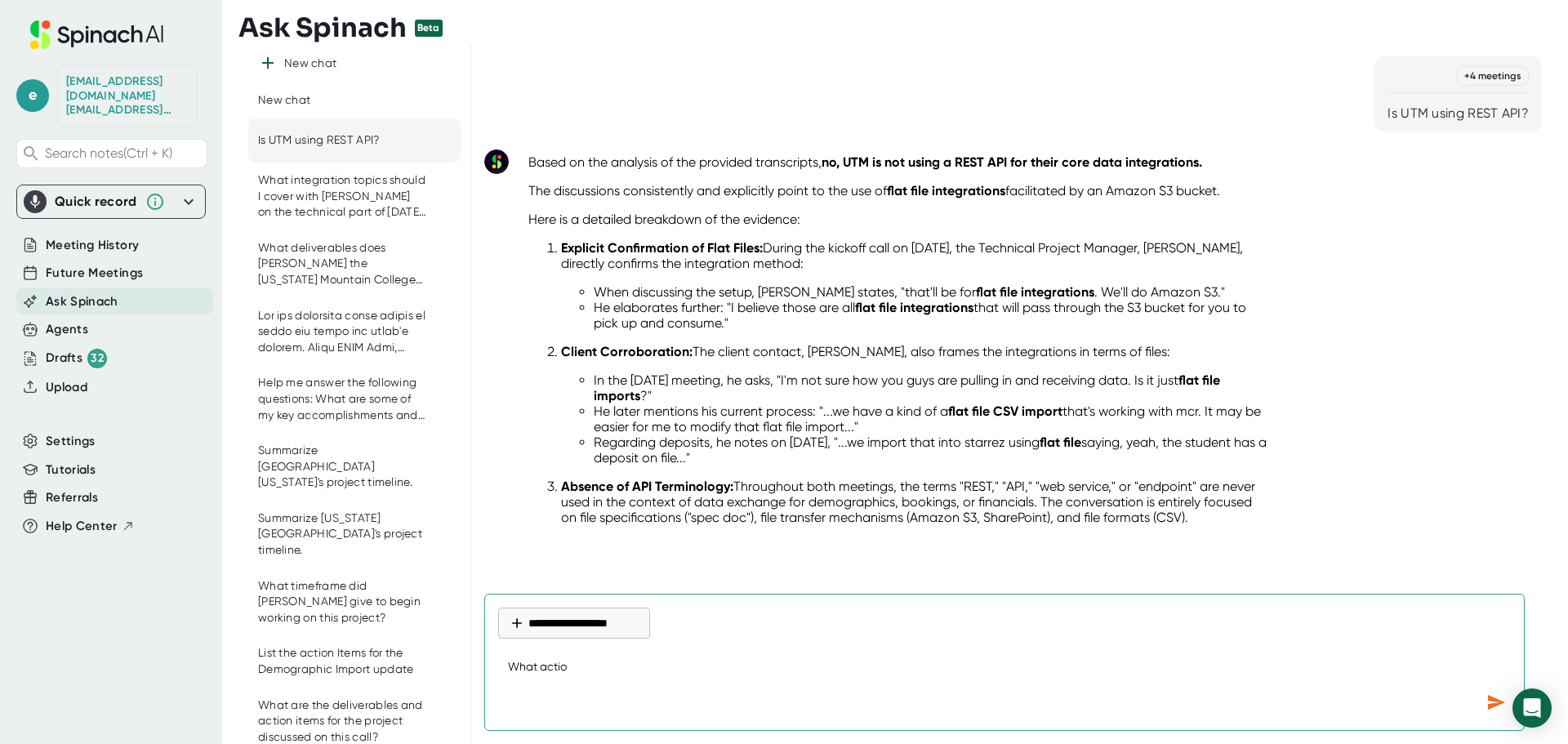
type textarea "x"
type textarea "What actions"
type textarea "x"
type textarea "What actions"
type textarea "x"
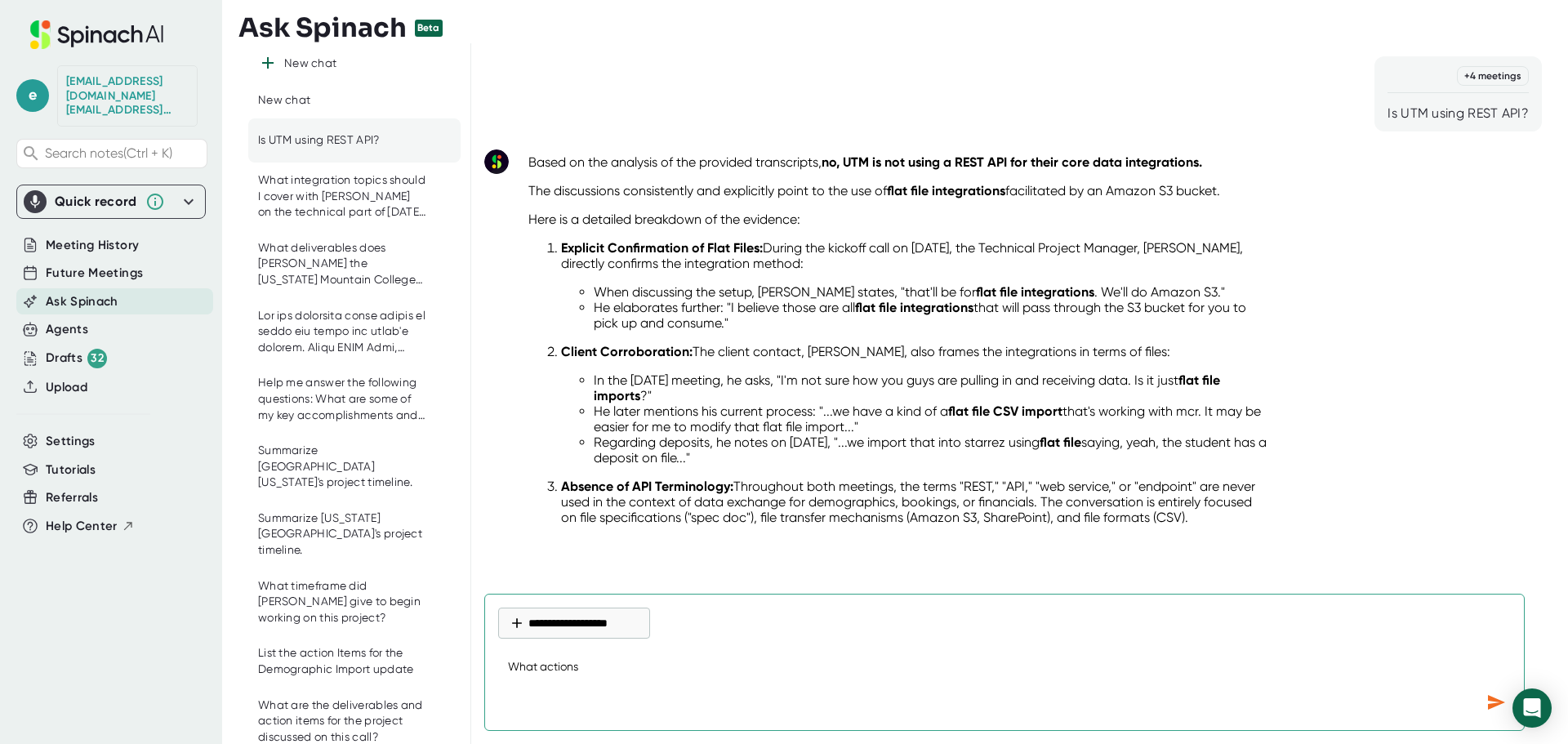
type textarea "What actions"
type textarea "x"
type textarea "What action"
type textarea "x"
type textarea "What action"
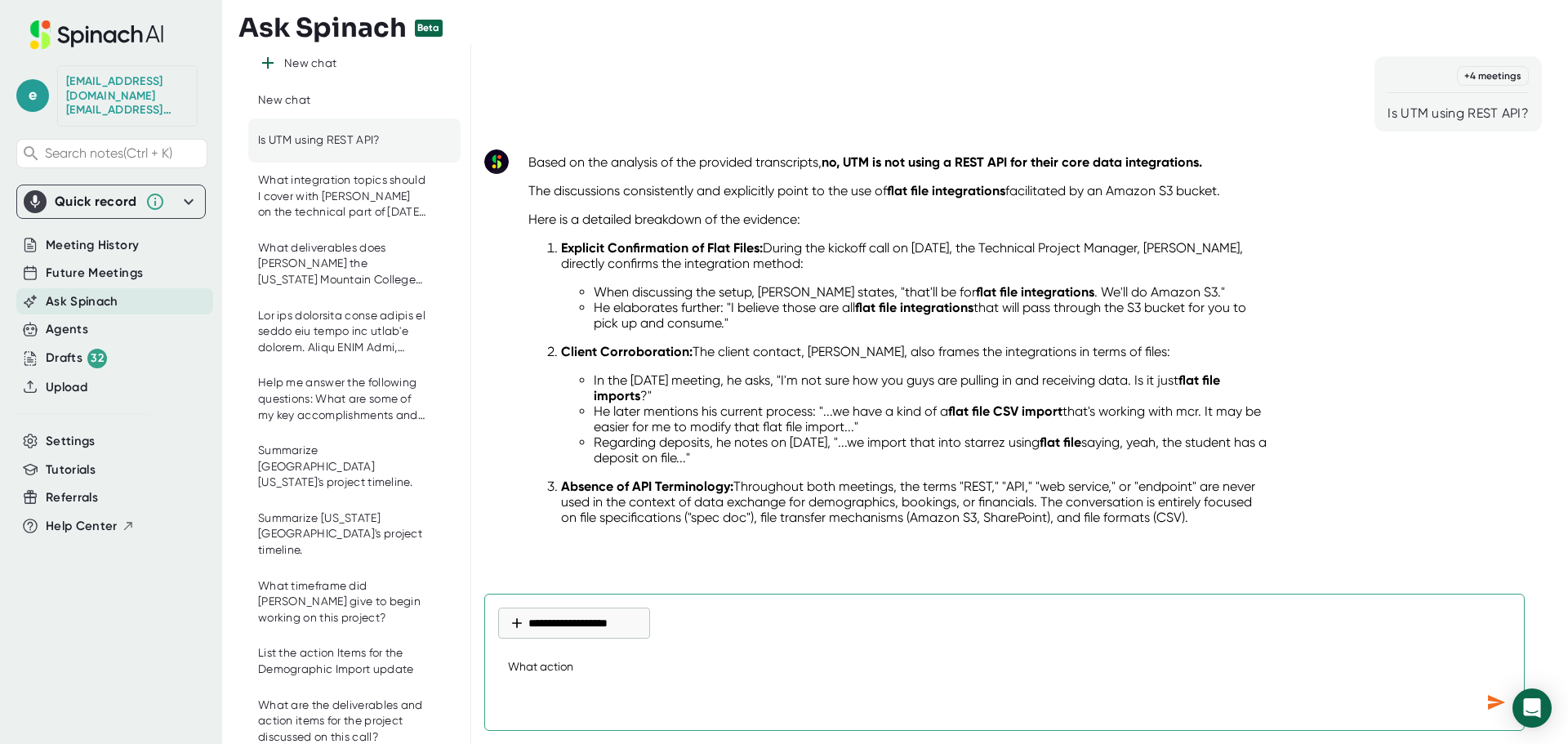
type textarea "x"
type textarea "What action I"
type textarea "x"
type textarea "What action It"
type textarea "x"
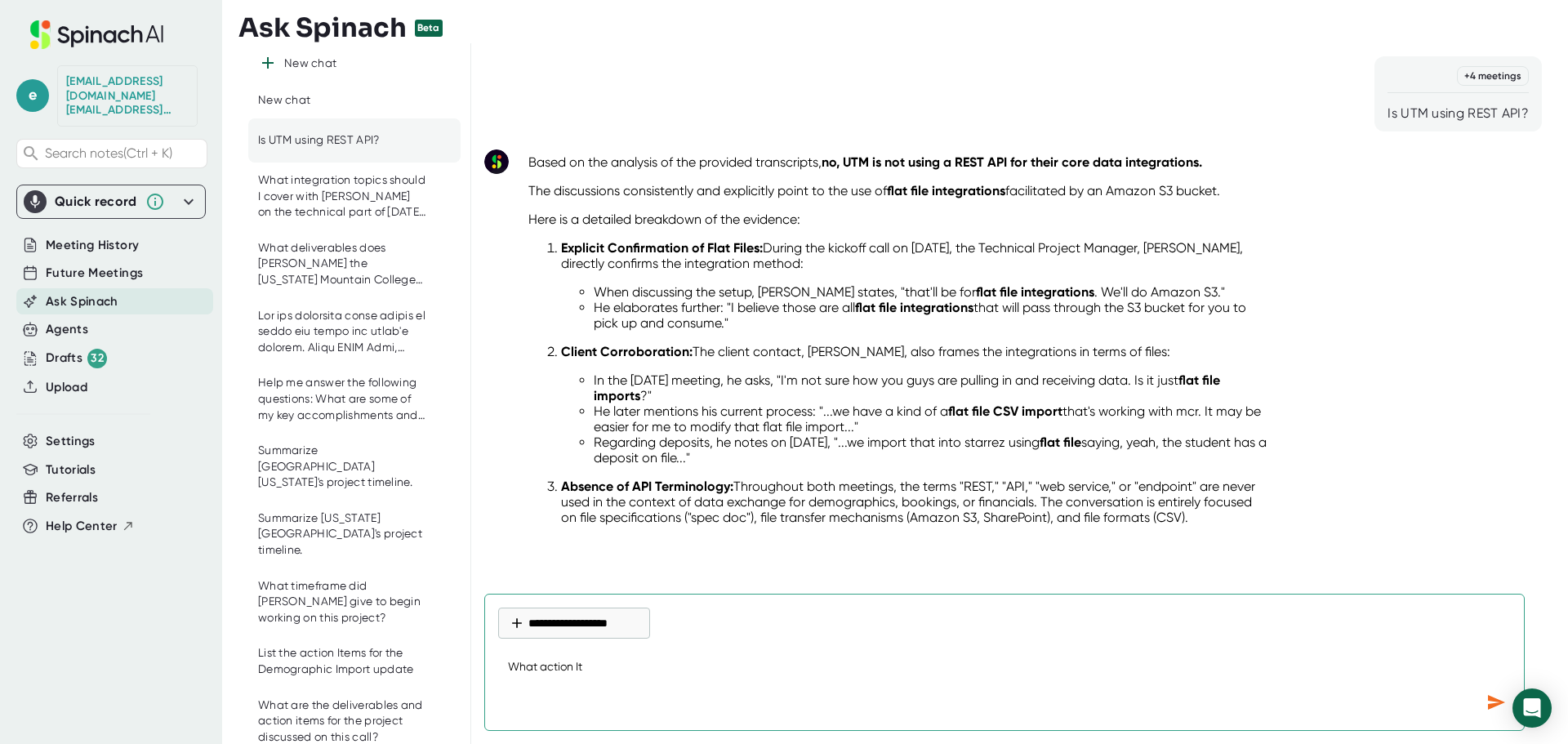
type textarea "What action Ite"
type textarea "x"
type textarea "What action Item"
type textarea "x"
type textarea "What action Items"
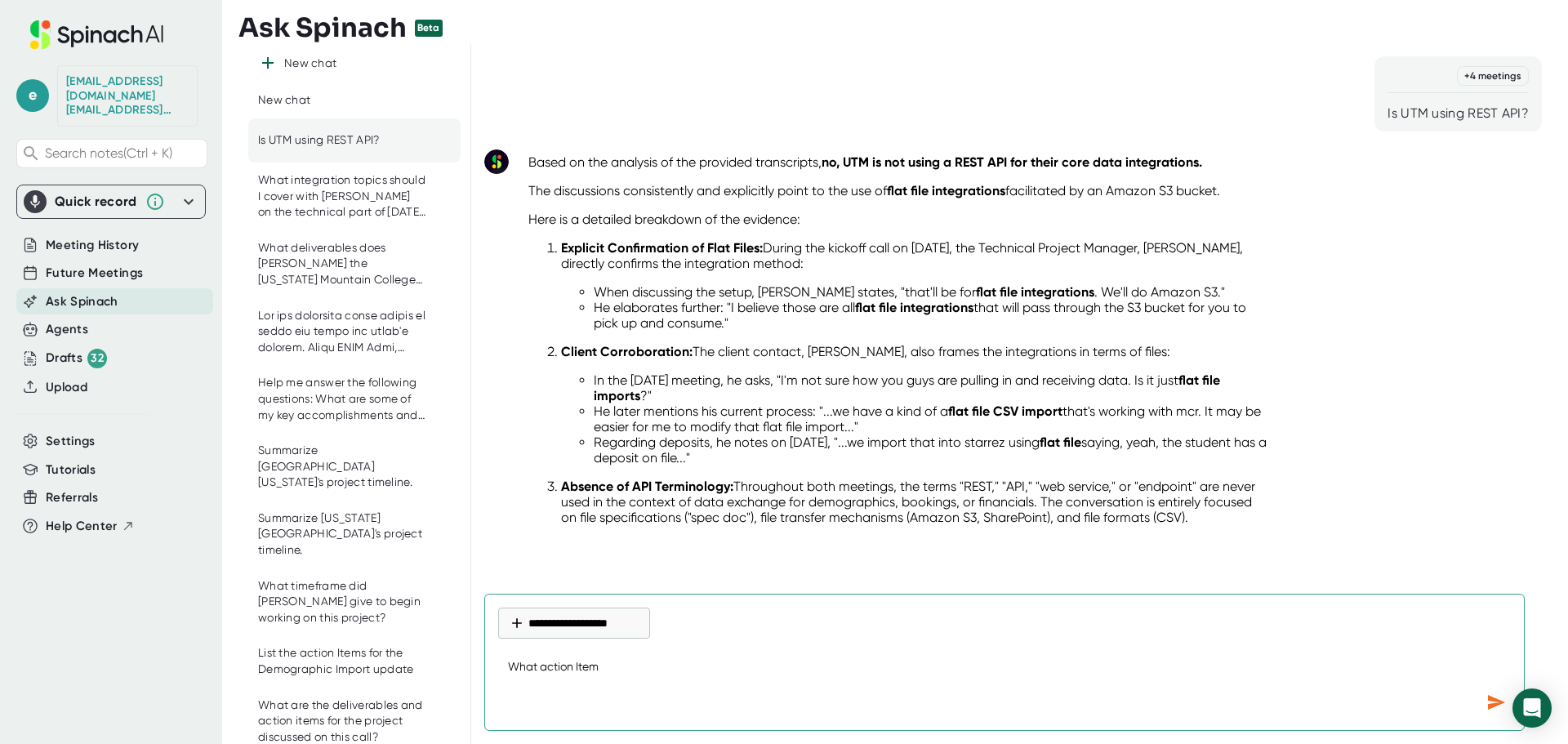
type textarea "x"
type textarea "What action Items"
type textarea "x"
type textarea "What action Items w"
type textarea "x"
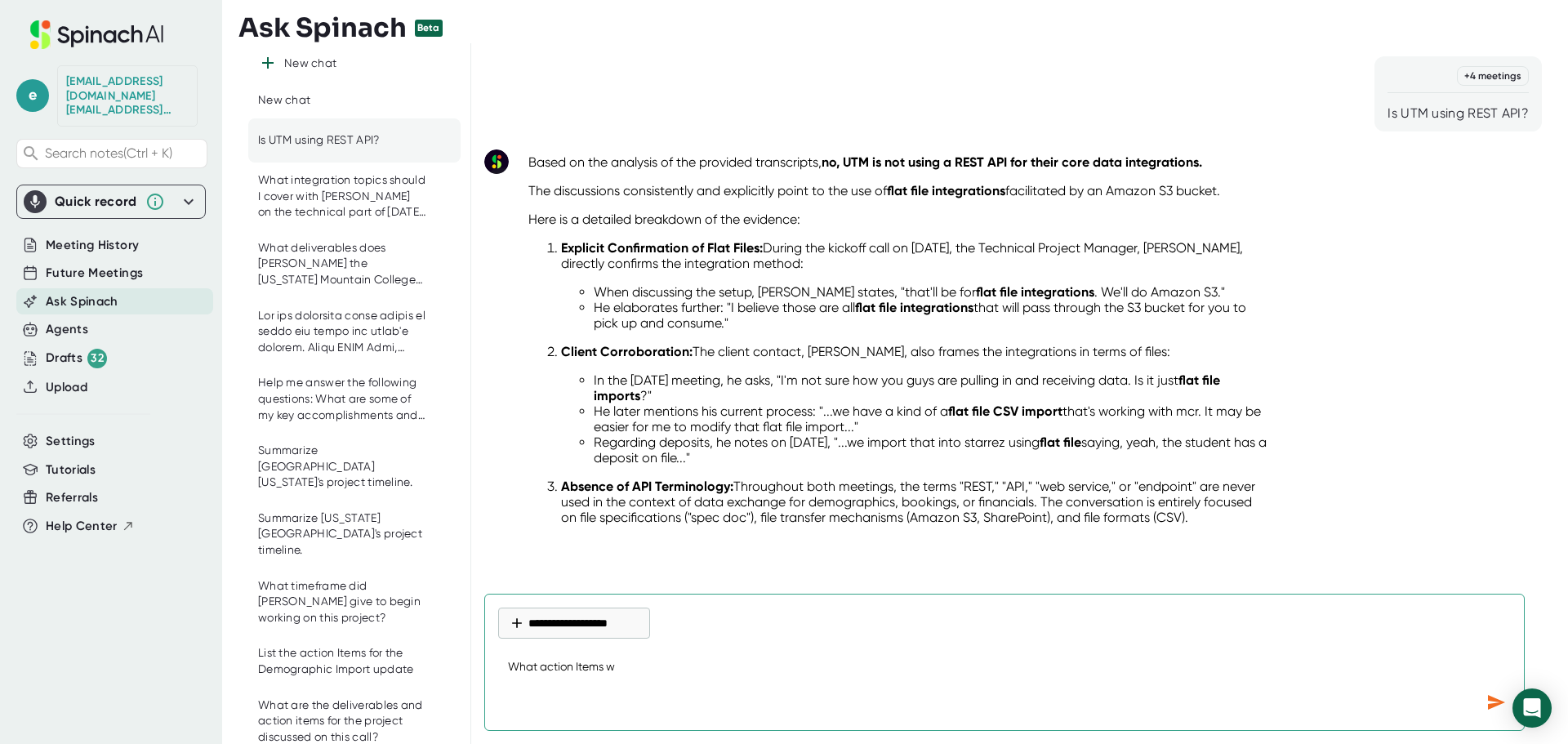
type textarea "What action Items wh"
type textarea "x"
type textarea "What action Items wha"
type textarea "x"
type textarea "What action Items what"
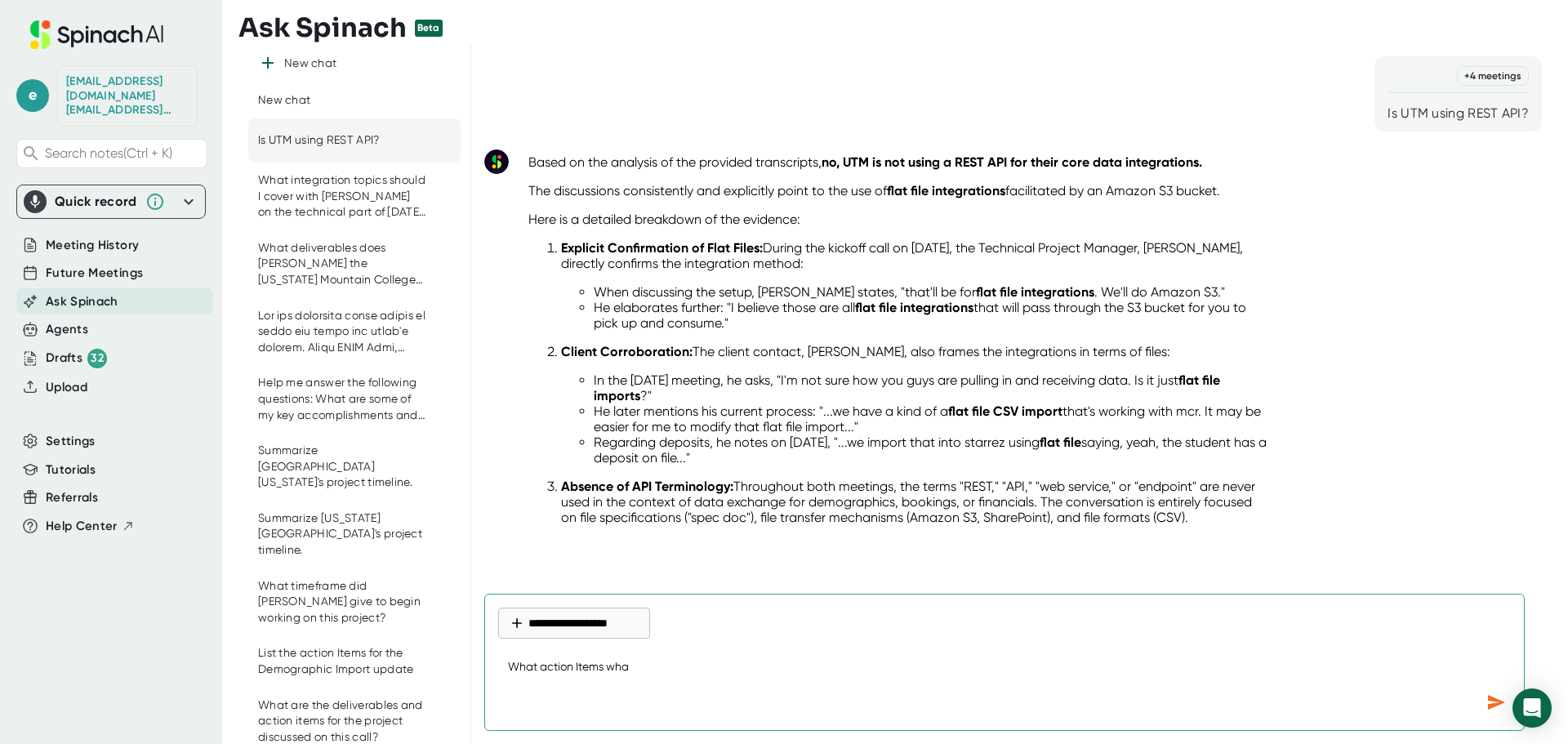
type textarea "x"
type textarea "What action Items what"
type textarea "x"
type textarea "What action Items what E"
type textarea "x"
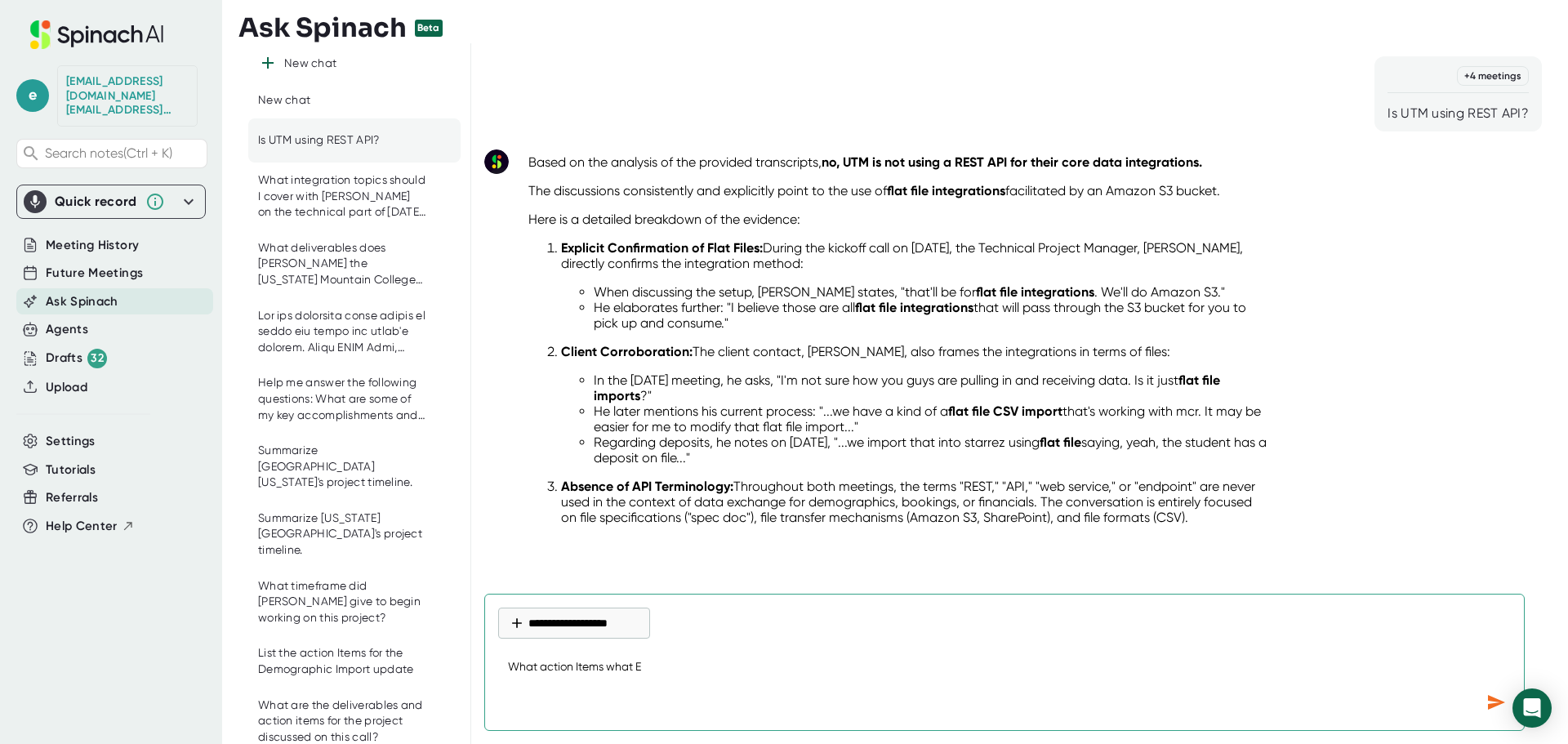
type textarea "What action Items what El"
type textarea "x"
type textarea "What action Items what [PERSON_NAME]"
type textarea "x"
type textarea "What action Items what Elij"
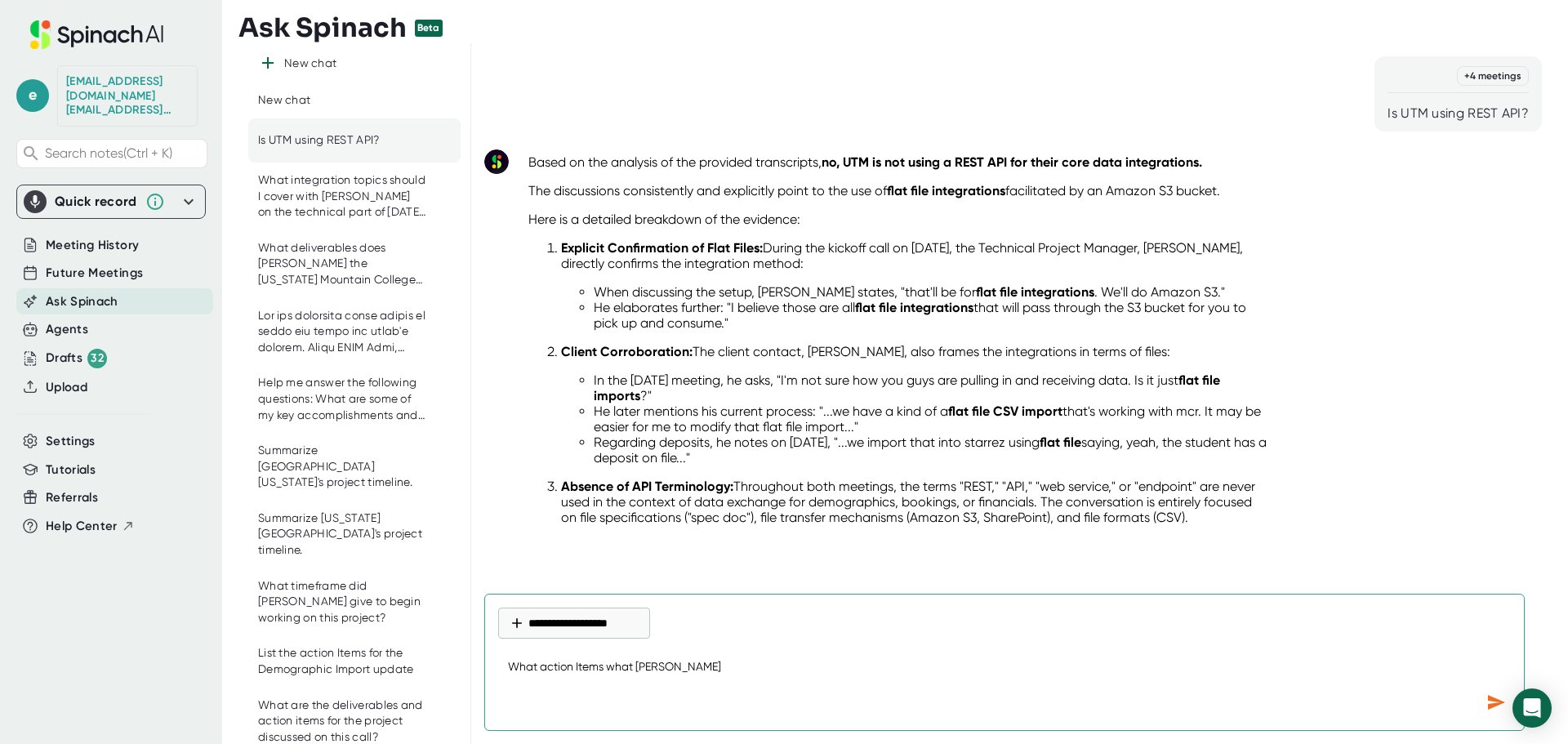
type textarea "x"
type textarea "What action Items what [PERSON_NAME]"
type textarea "x"
type textarea "What action Items what [PERSON_NAME]"
type textarea "x"
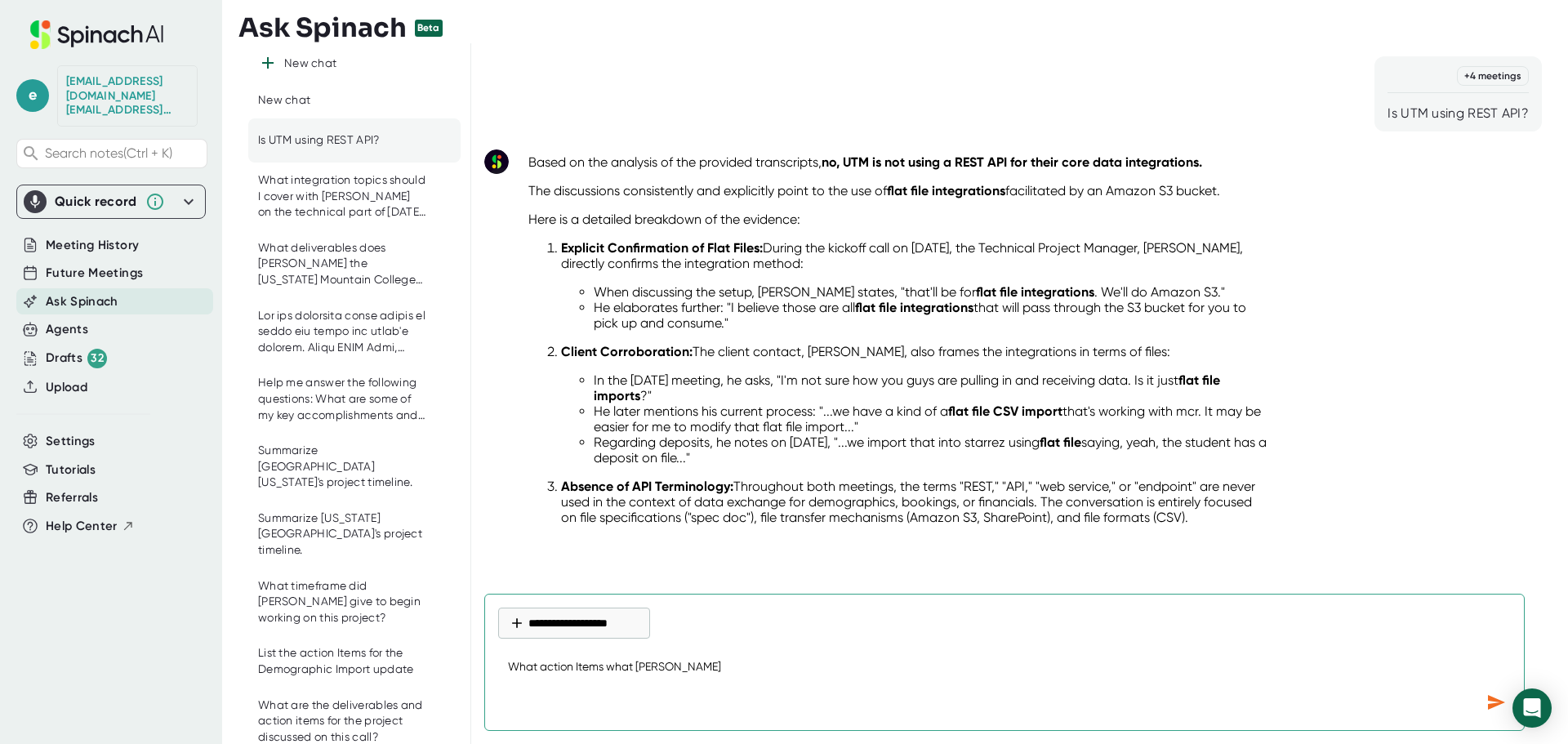
type textarea "What action Items what [PERSON_NAME]"
type textarea "x"
type textarea "What action Items what [PERSON_NAME] s"
type textarea "x"
type textarea "What action Items what [PERSON_NAME]"
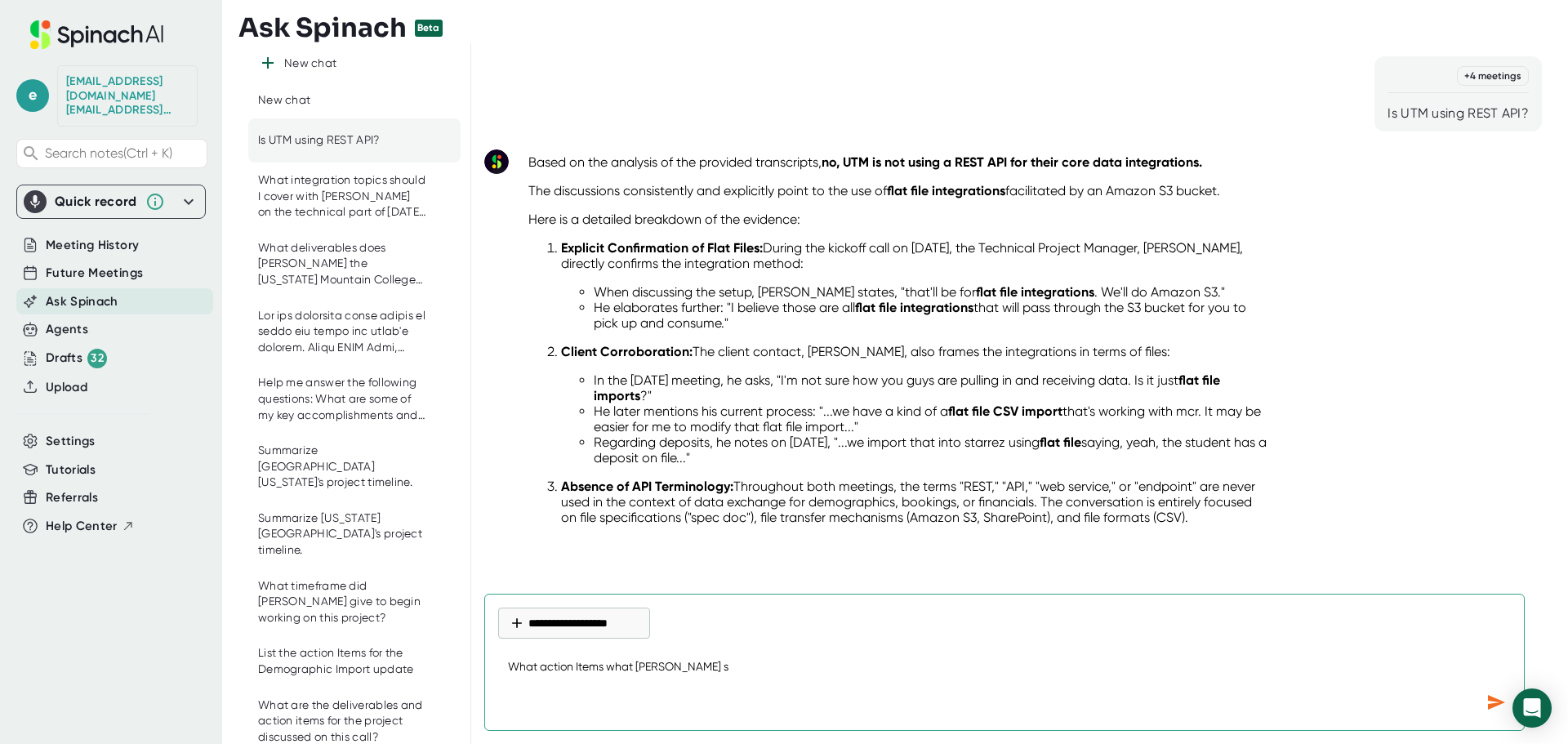
type textarea "x"
type textarea "What action Items what [PERSON_NAME] sup"
type textarea "x"
type textarea "What action Items what [PERSON_NAME] supp"
type textarea "x"
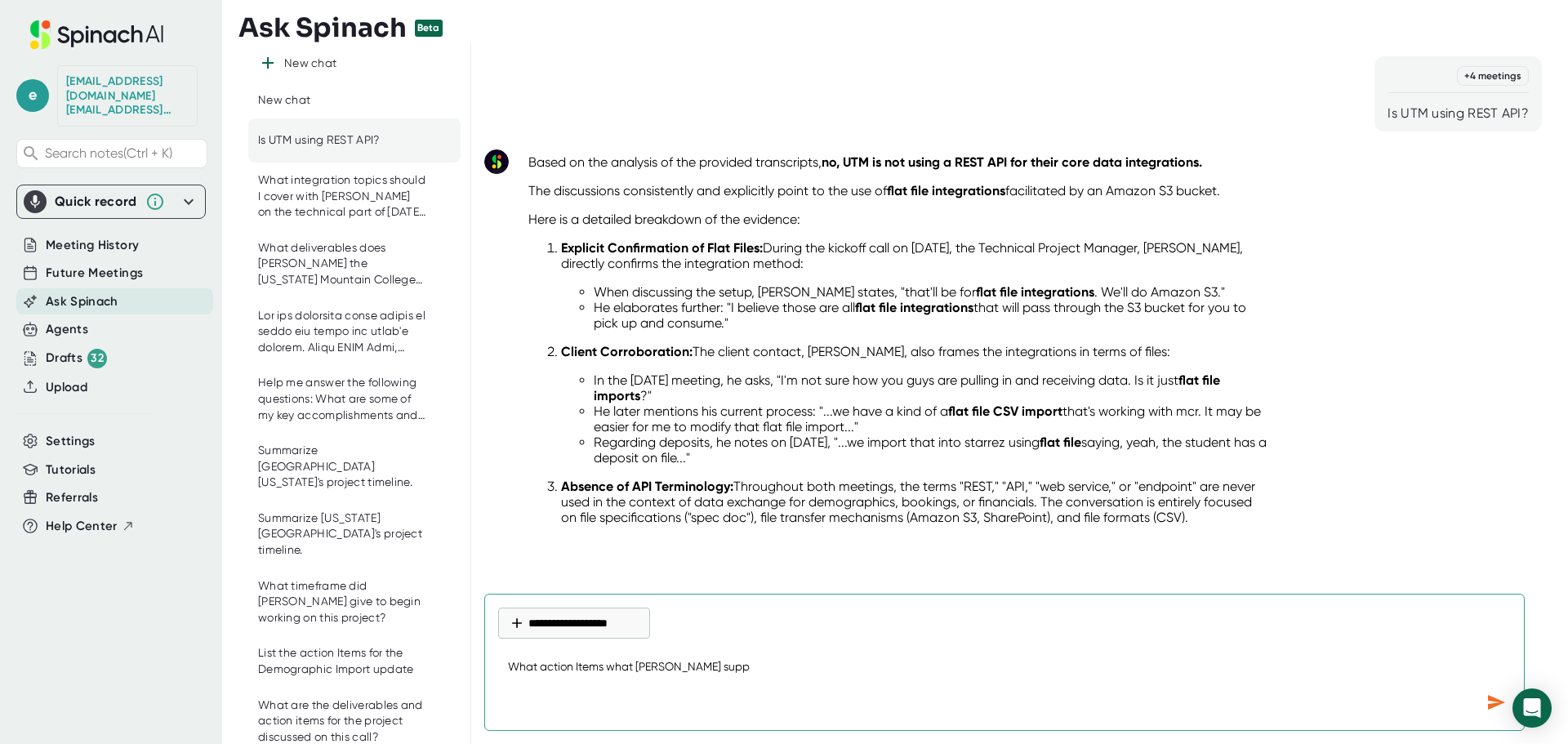
type textarea "What action Items what [PERSON_NAME]"
type textarea "x"
type textarea "What action Items what [PERSON_NAME] suppos"
type textarea "x"
type textarea "What action Items what [PERSON_NAME] suppose"
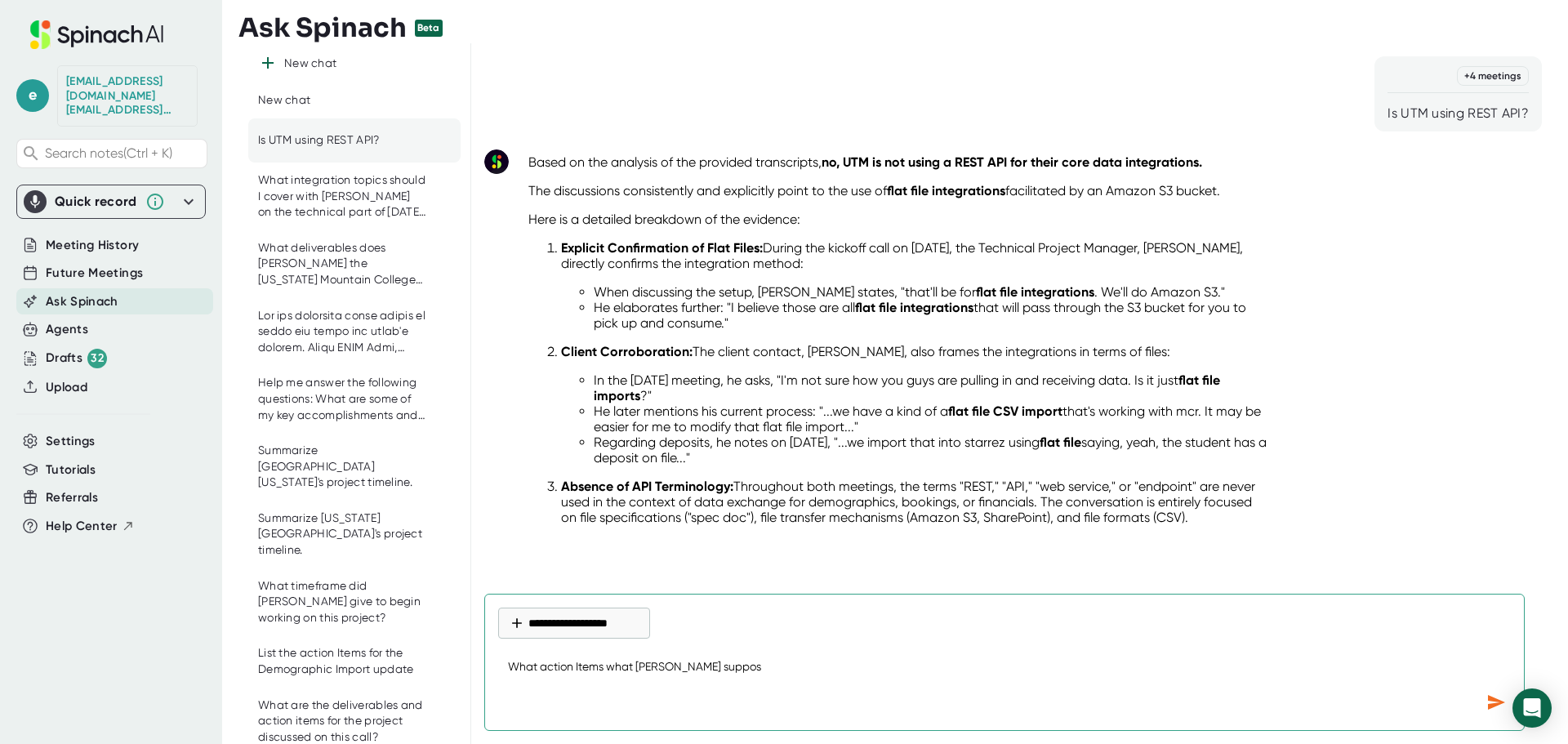
type textarea "x"
type textarea "What action Items what [PERSON_NAME] supposed"
type textarea "x"
type textarea "What action Items what [PERSON_NAME] supposed"
type textarea "x"
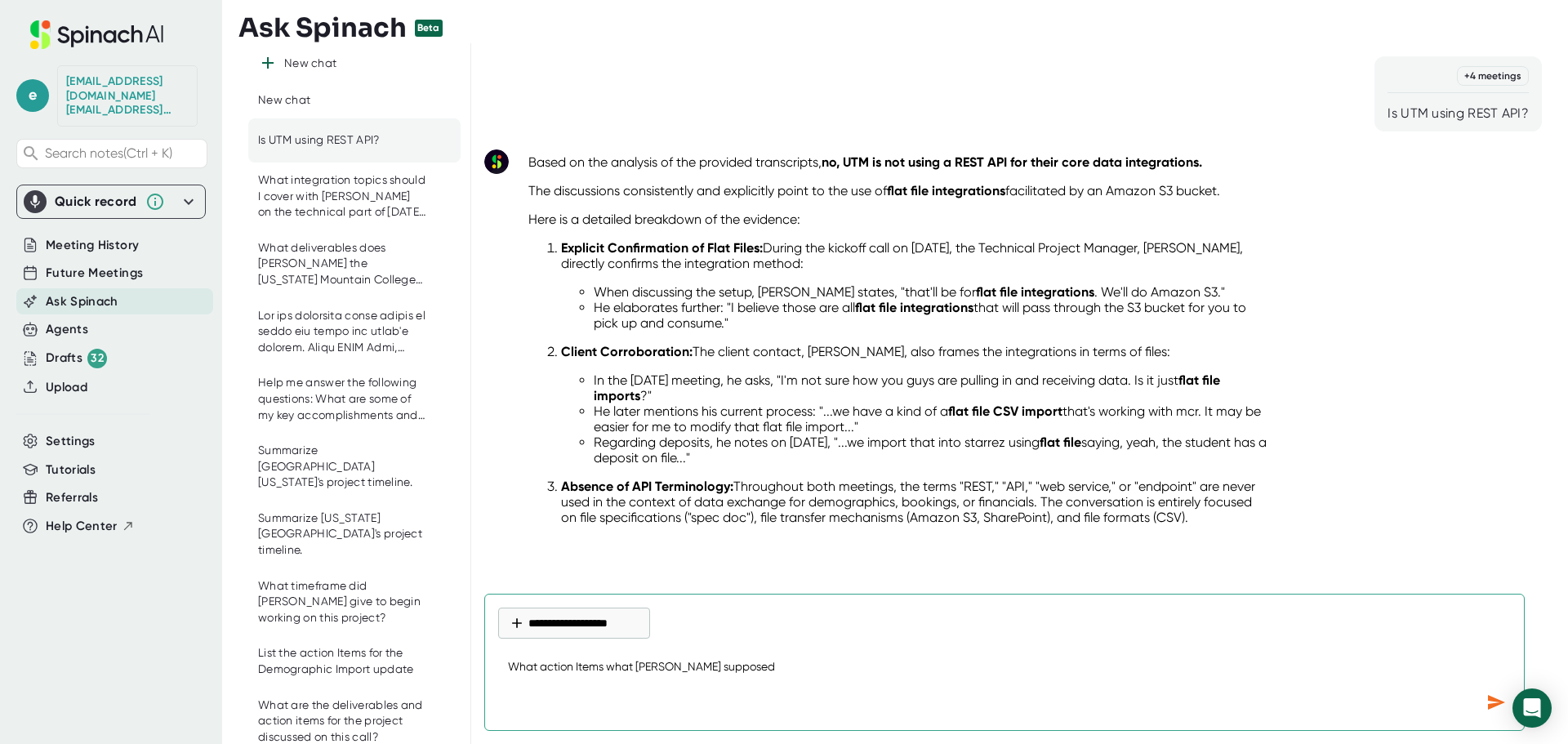
type textarea "What action Items what [PERSON_NAME] supposed t"
type textarea "x"
type textarea "What action Items what [PERSON_NAME] supposed to"
type textarea "x"
type textarea "What action Items what [PERSON_NAME] supposed to"
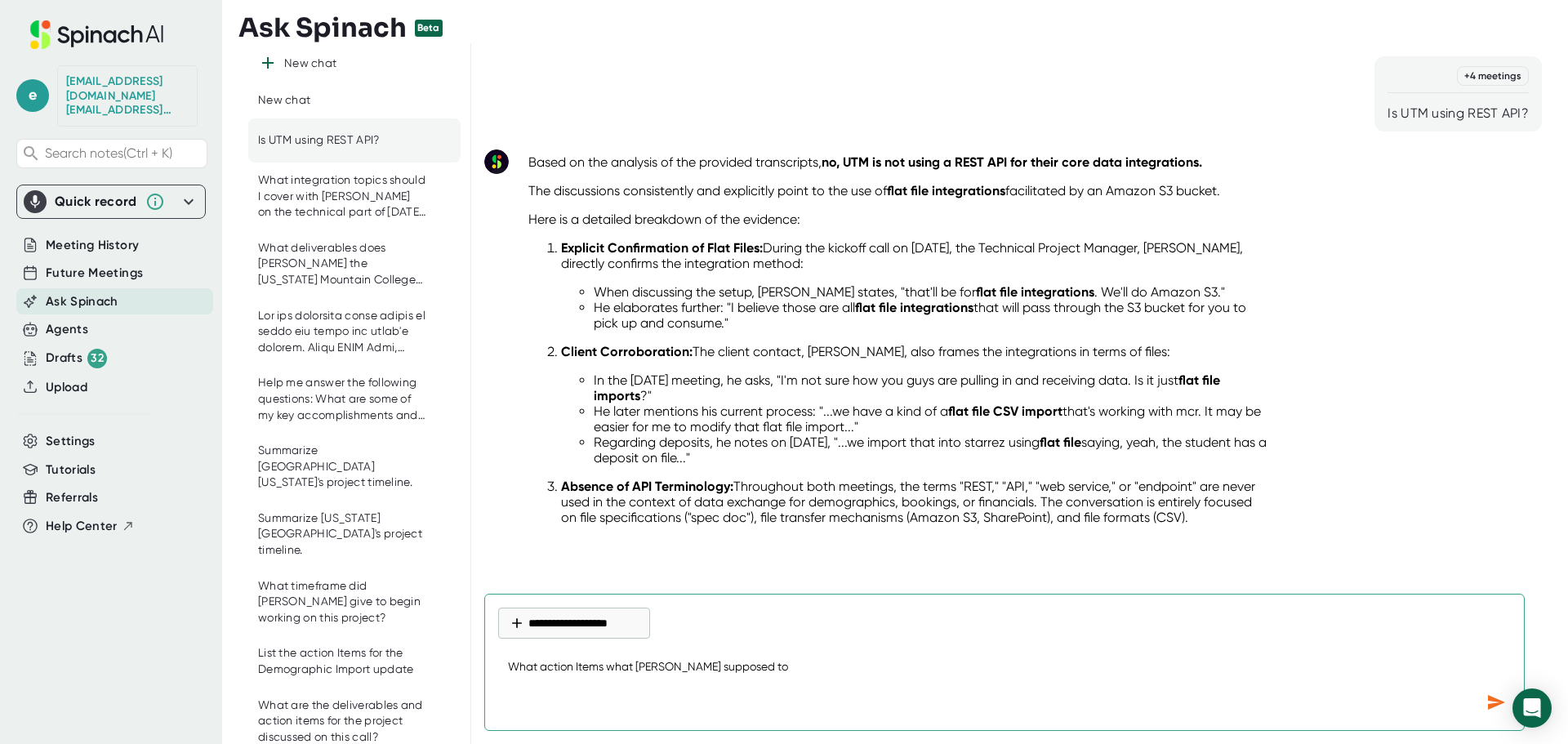
type textarea "x"
type textarea "What action Items what [PERSON_NAME] supposed to d"
type textarea "x"
type textarea "What action Items what [PERSON_NAME] supposed to do"
type textarea "x"
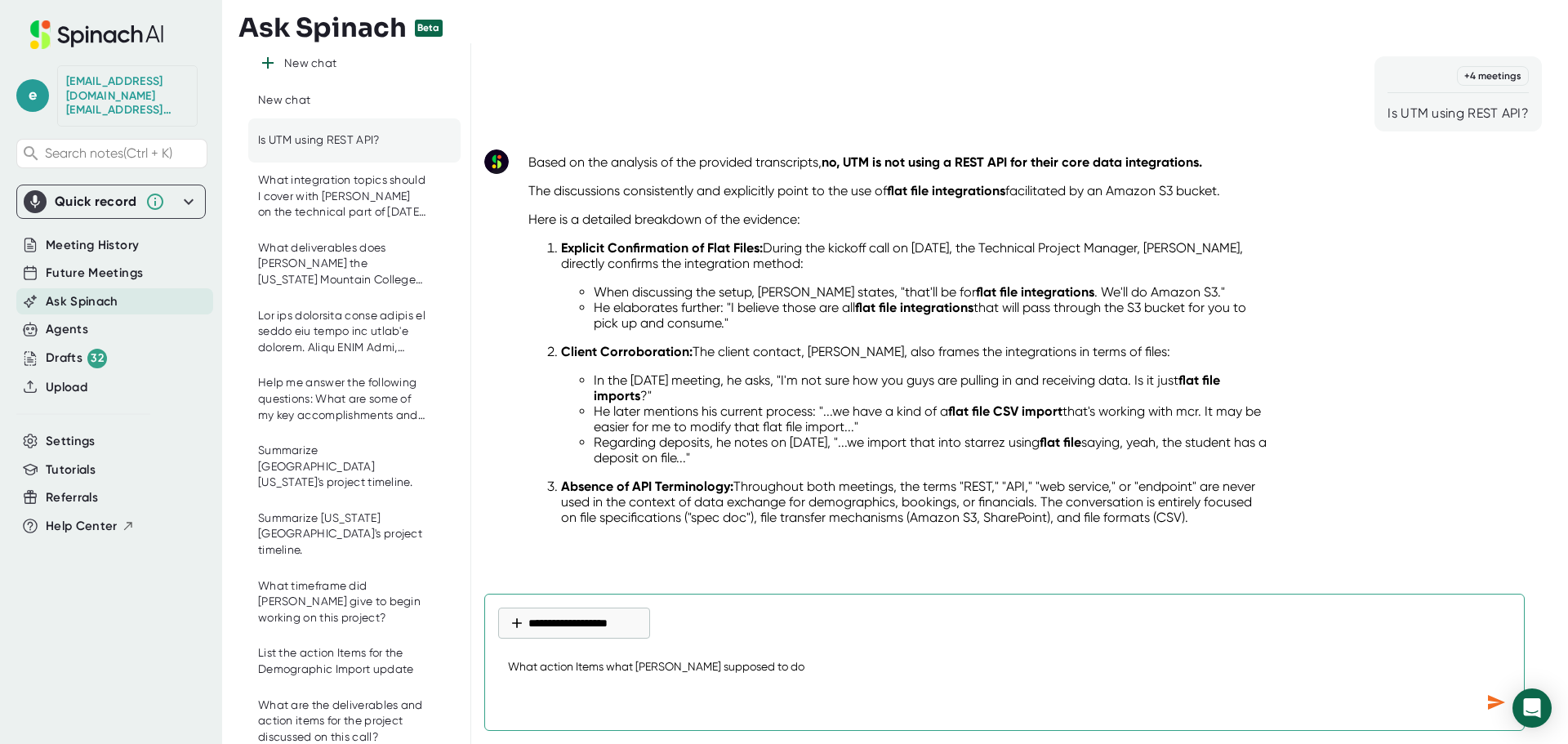
type textarea "What action Items what [PERSON_NAME] supposed to do"
type textarea "x"
click at [634, 669] on textarea "What action Items what [PERSON_NAME] supposed to do" at bounding box center [1004, 668] width 1013 height 39
type textarea "What action Items wha [PERSON_NAME] supposed to do"
type textarea "x"
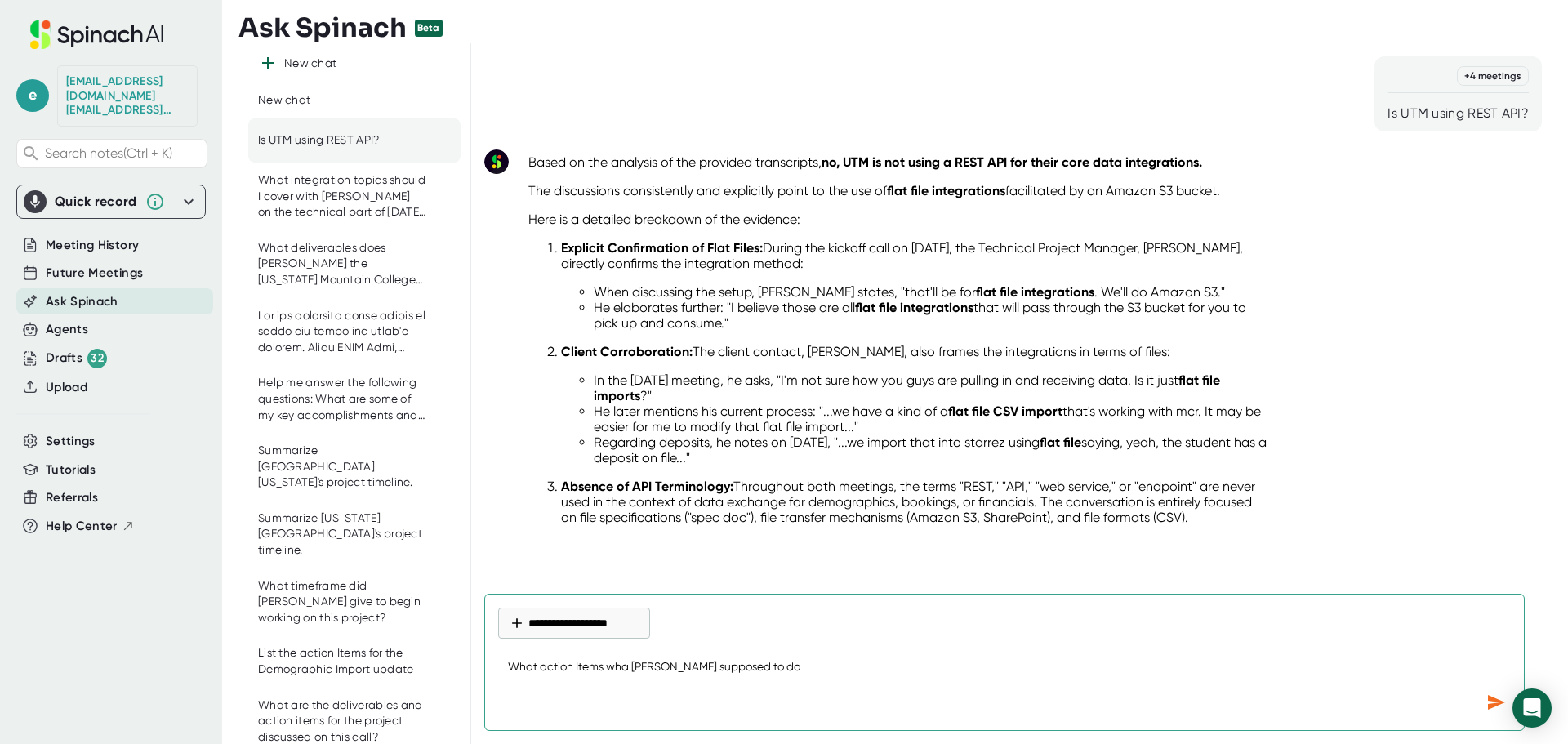
type textarea "What action Items [PERSON_NAME] supposed to do"
type textarea "x"
type textarea "What action Items w [PERSON_NAME] supposed to do"
type textarea "x"
type textarea "What action Items wa [PERSON_NAME] supposed to do"
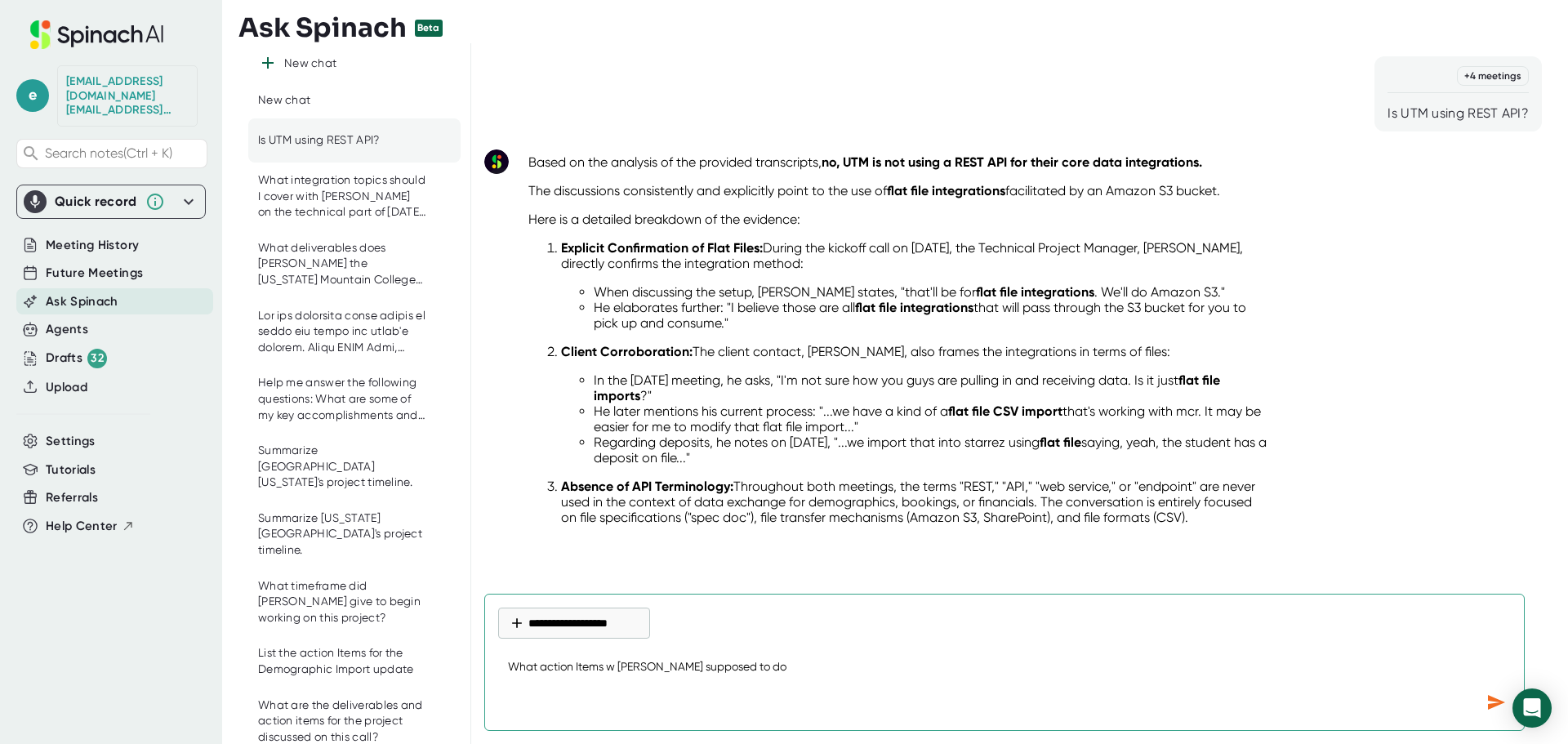
type textarea "x"
type textarea "What action Items was [PERSON_NAME] supposed to do"
type textarea "x"
type textarea "What action Items was [PERSON_NAME] supposed to do"
type textarea "x"
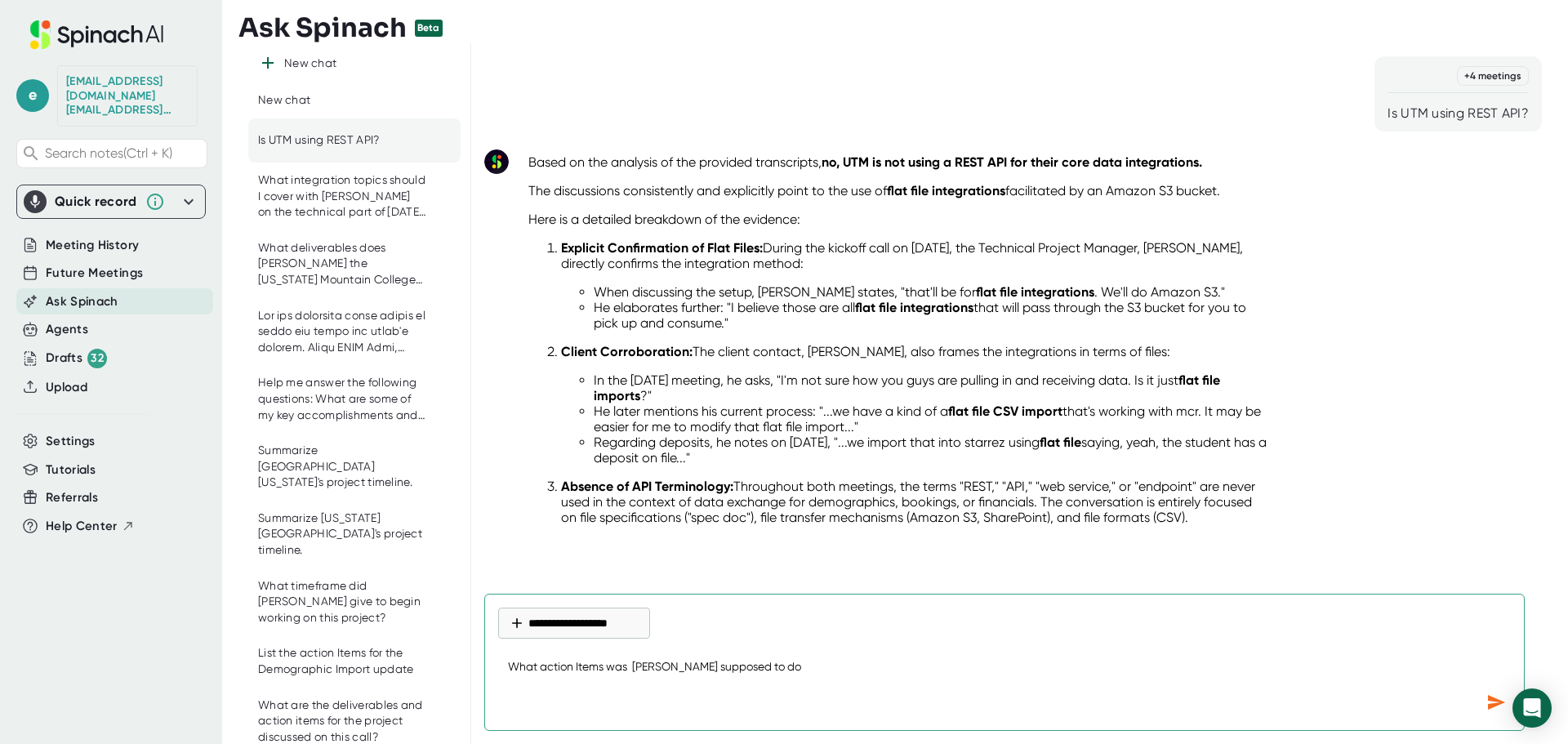
type textarea "What action Items was [PERSON_NAME] supposed to do"
type textarea "x"
click at [748, 664] on textarea "What action Items was [PERSON_NAME] supposed to do" at bounding box center [1004, 668] width 1013 height 39
type textarea "What action Items was [PERSON_NAME] supposed to do a"
type textarea "x"
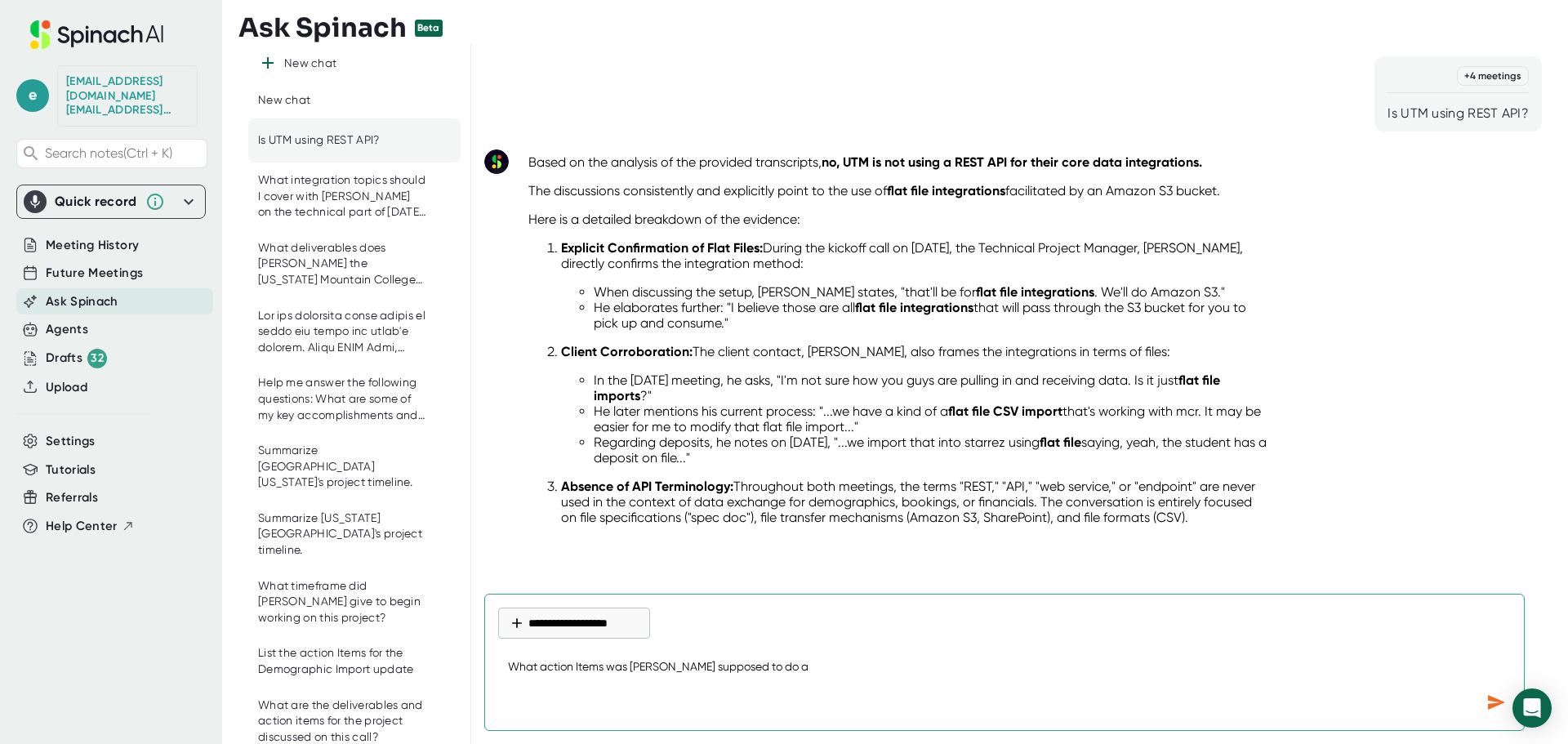
type textarea "What action Items was [PERSON_NAME] supposed to do as"
type textarea "x"
type textarea "What action Items was [PERSON_NAME] supposed to do as"
type textarea "x"
type textarea "What action Items was [PERSON_NAME] supposed to do as e"
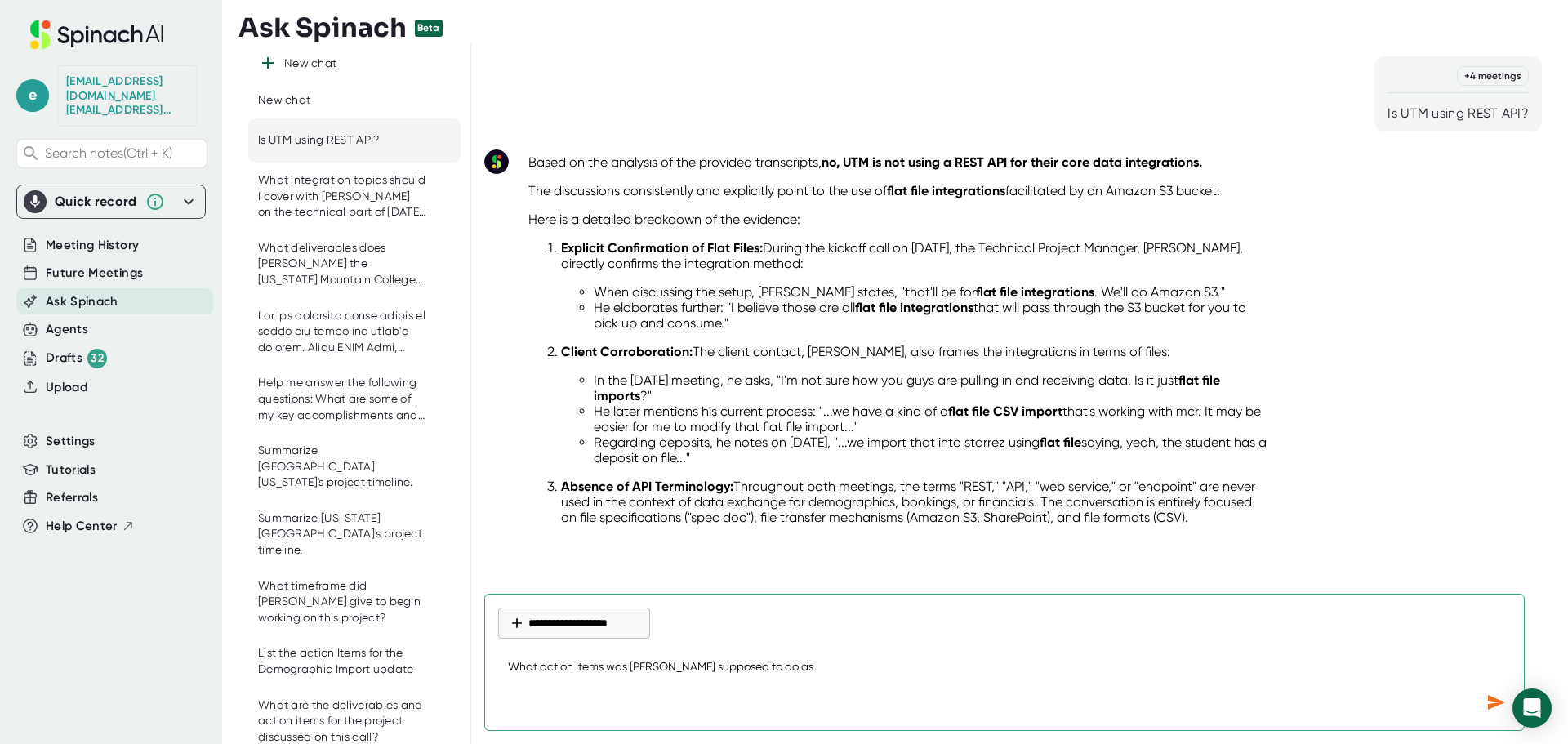
type textarea "x"
type textarea "What action Items was [PERSON_NAME] supposed to do as es"
type textarea "x"
type textarea "What action Items was [PERSON_NAME] supposed to do as est"
type textarea "x"
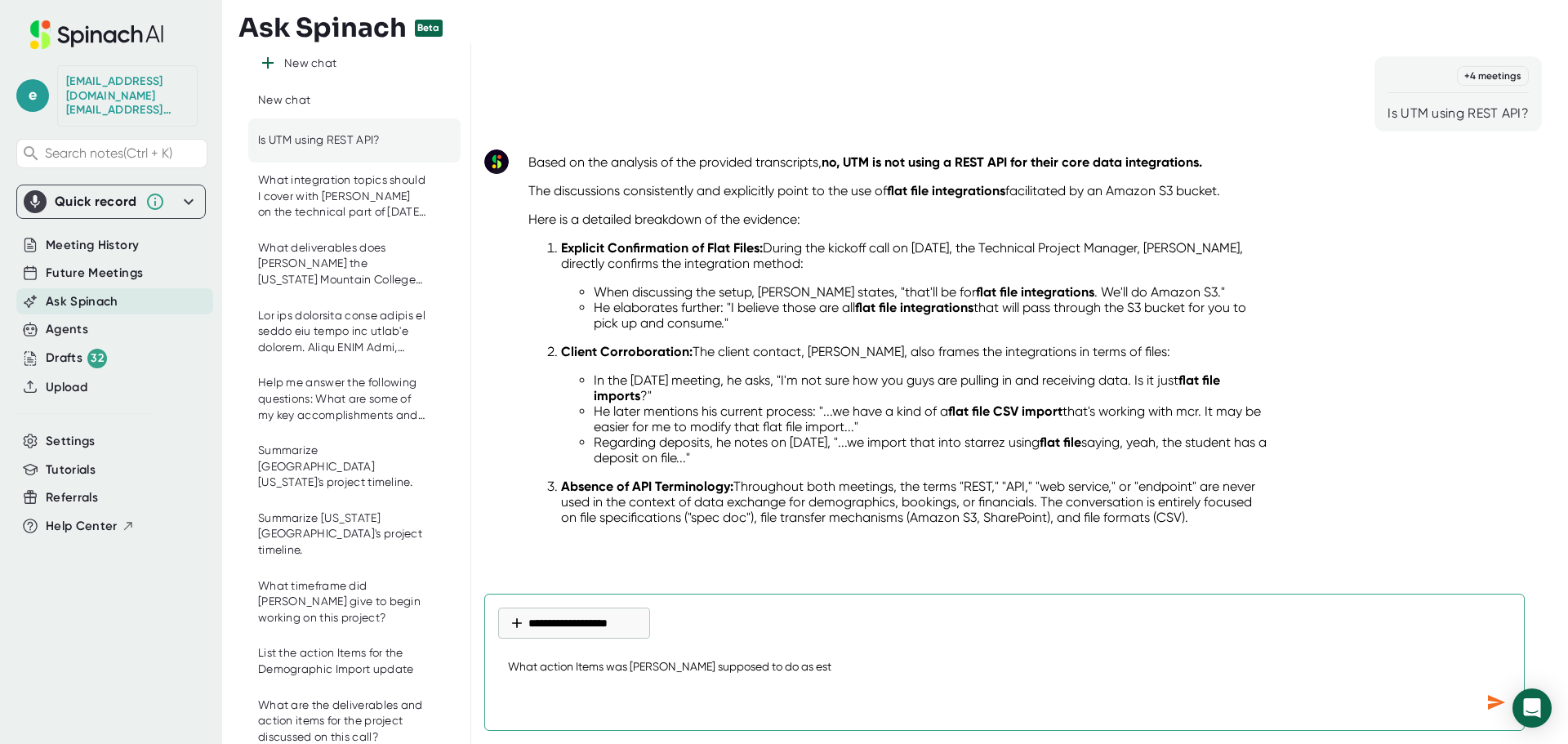
type textarea "What action Items was [PERSON_NAME] supposed to do as esta"
type textarea "x"
type textarea "What action Items was [PERSON_NAME] supposed to do as estab"
type textarea "x"
type textarea "What action Items was [PERSON_NAME] supposed to do as establ"
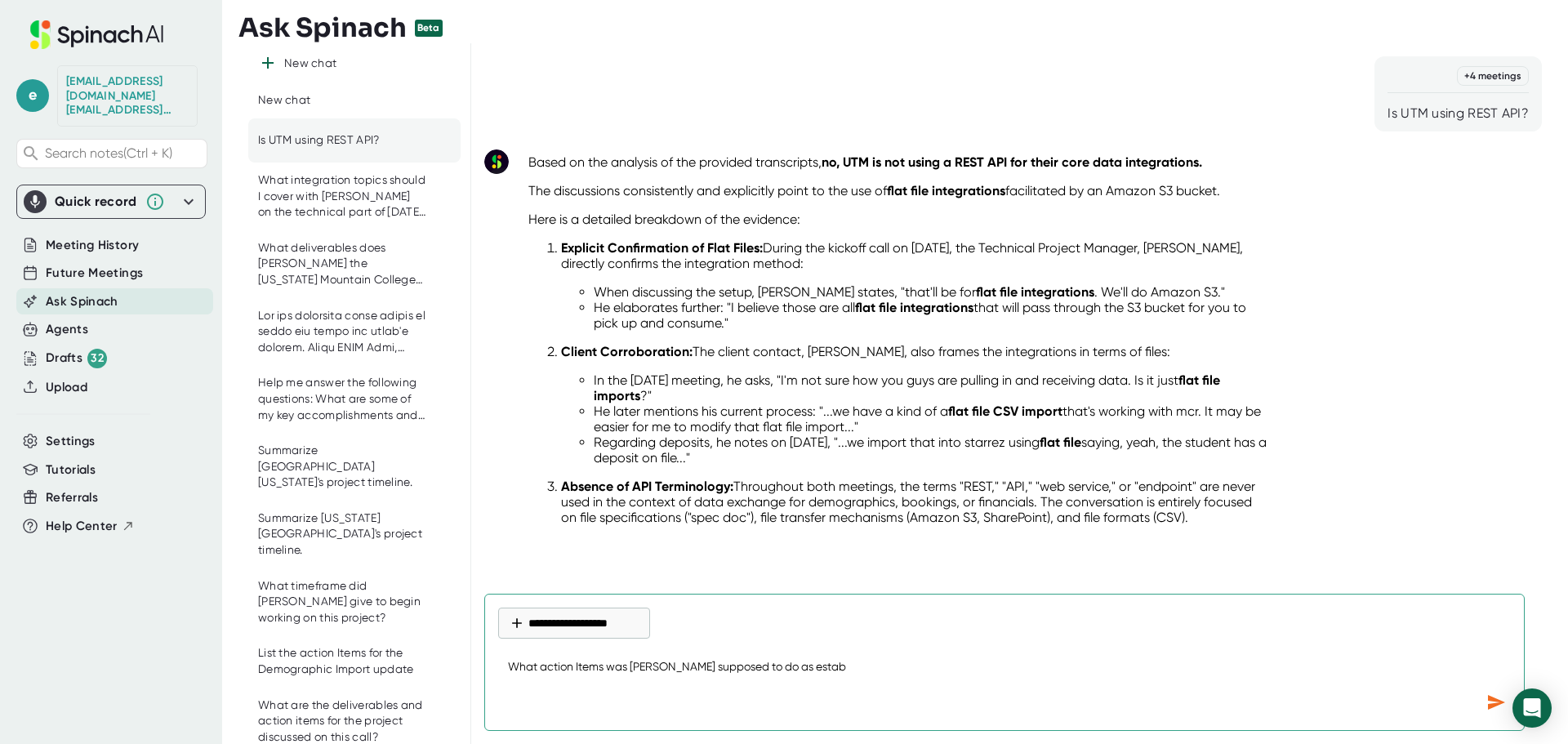
type textarea "x"
type textarea "What action Items was [PERSON_NAME] supposed to do as establi"
type textarea "x"
type textarea "What action Items was [PERSON_NAME] supposed to do as establis"
type textarea "x"
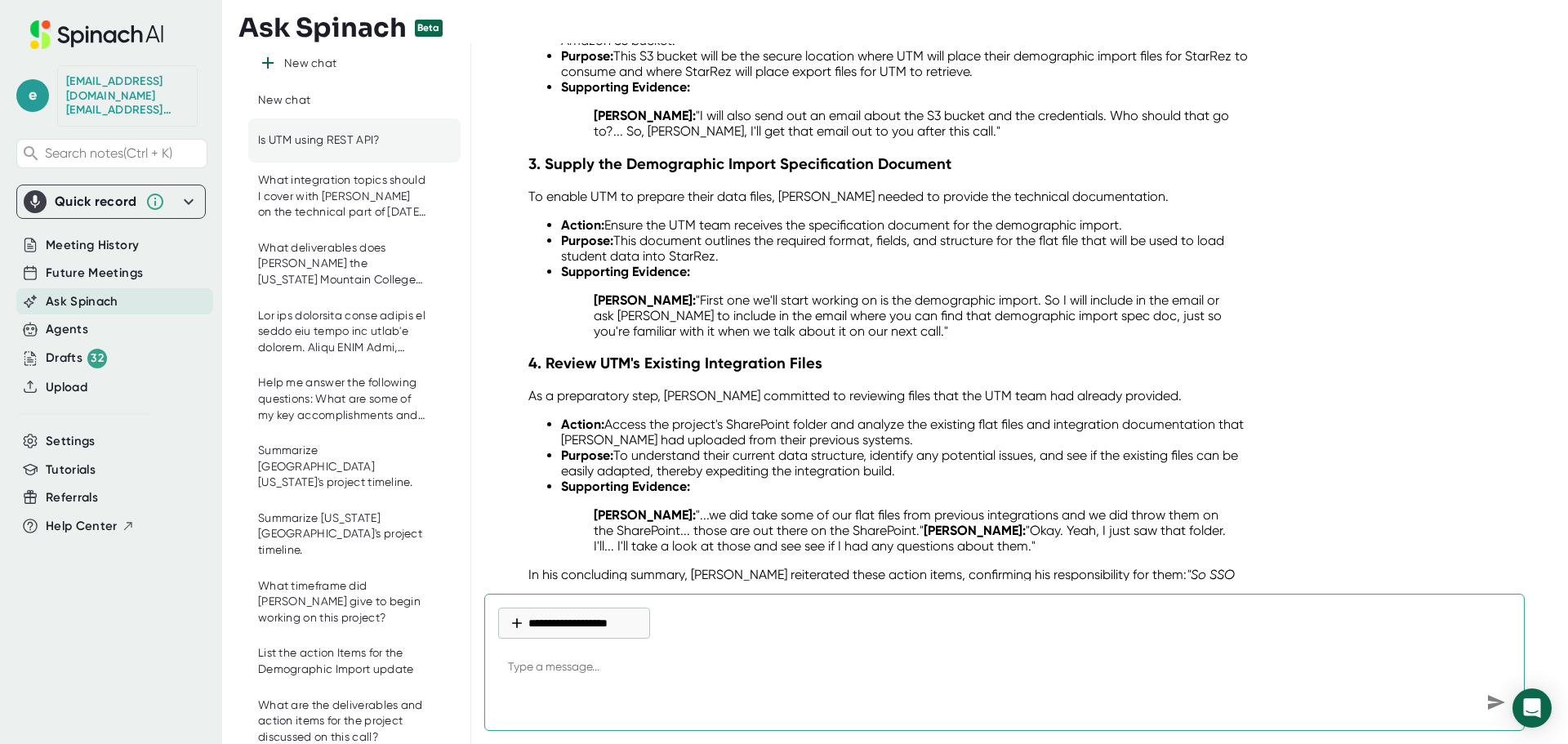
scroll to position [1068, 0]
